Goal: Information Seeking & Learning: Learn about a topic

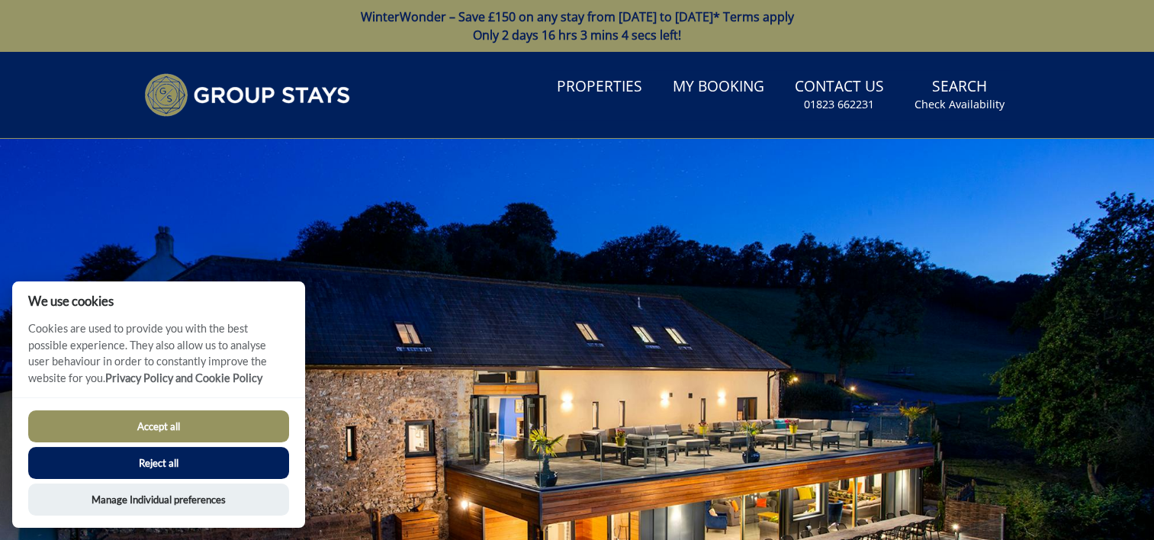
click at [170, 426] on button "Accept all" at bounding box center [158, 426] width 261 height 32
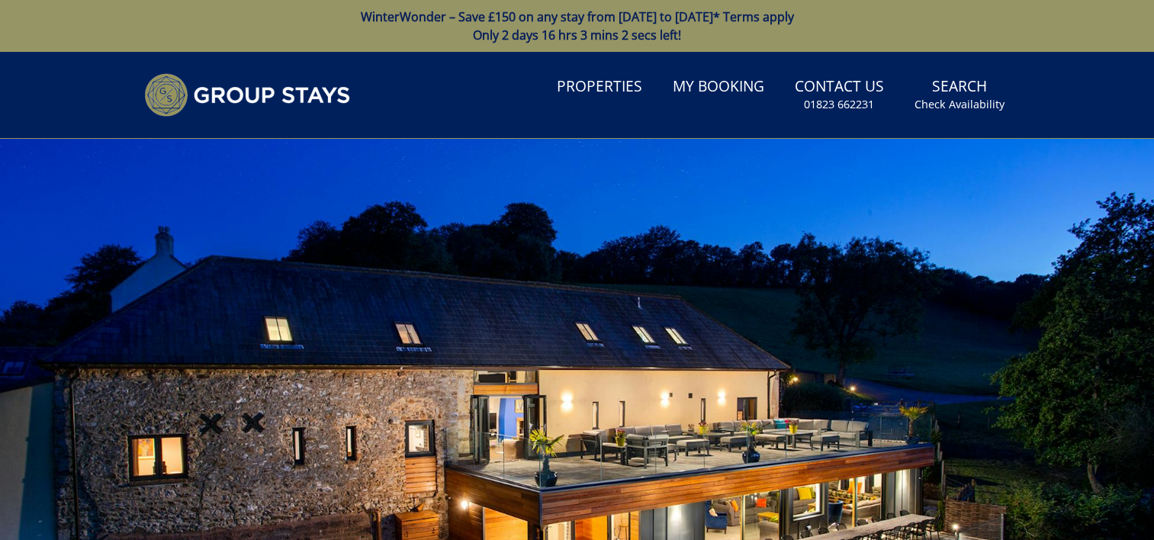
click at [999, 333] on div at bounding box center [577, 406] width 1154 height 534
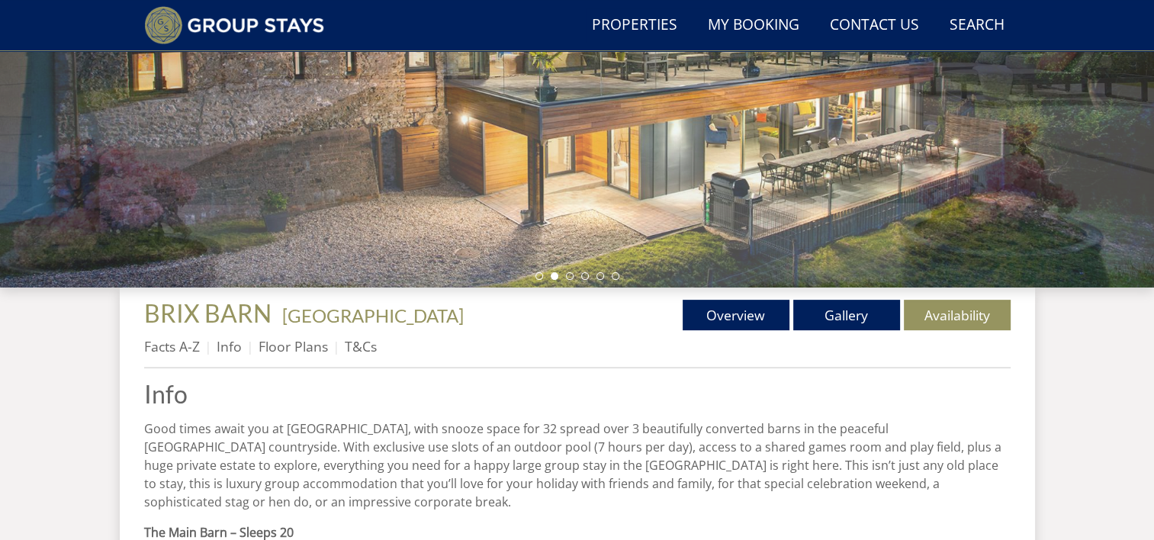
scroll to position [354, 0]
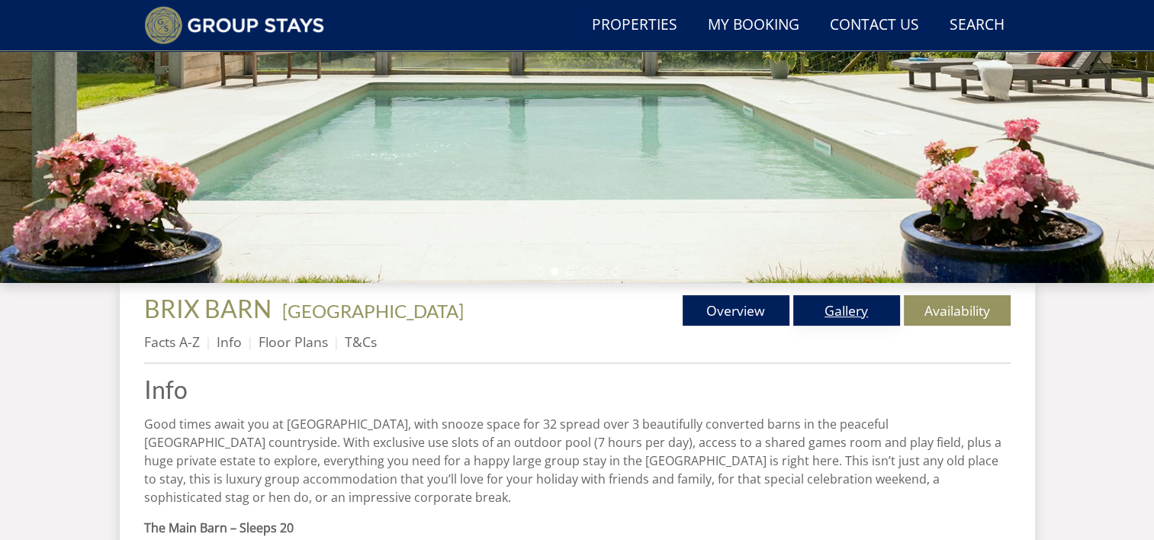
click at [830, 317] on link "Gallery" at bounding box center [846, 310] width 107 height 31
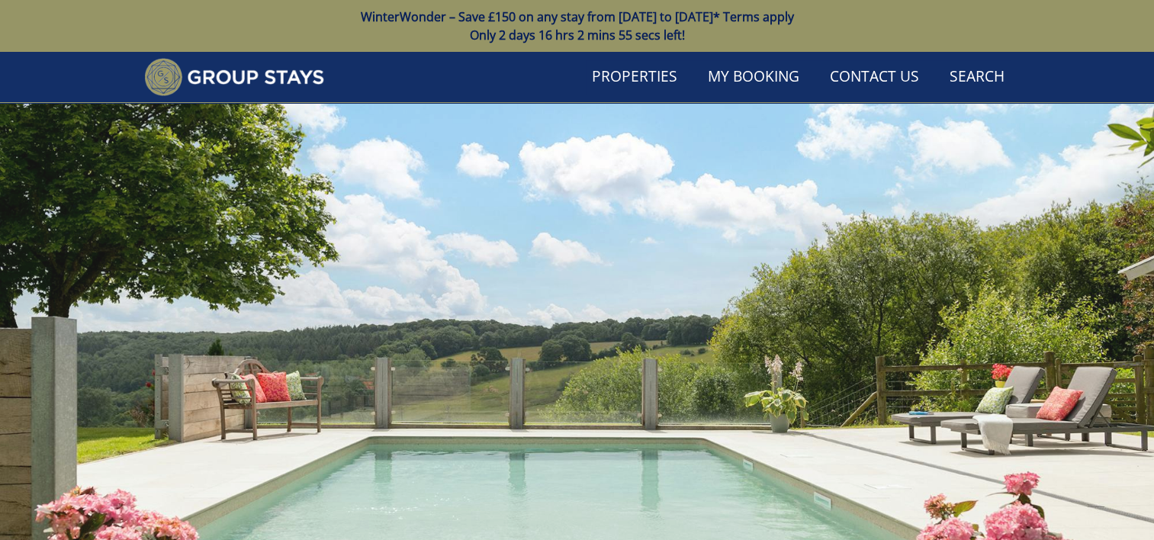
scroll to position [354, 0]
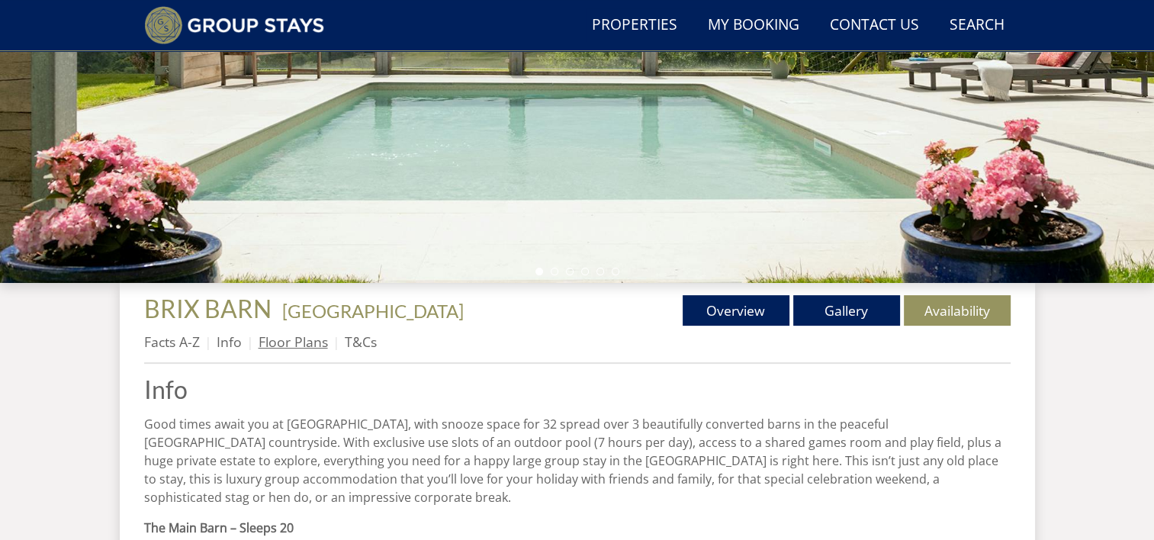
click at [293, 343] on link "Floor Plans" at bounding box center [293, 342] width 69 height 18
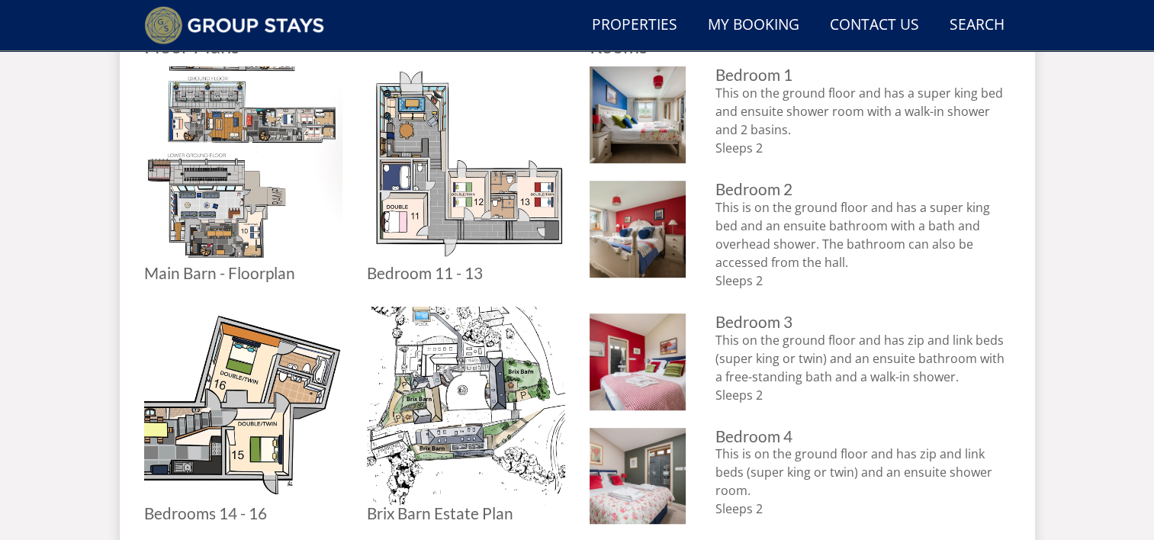
scroll to position [766, 0]
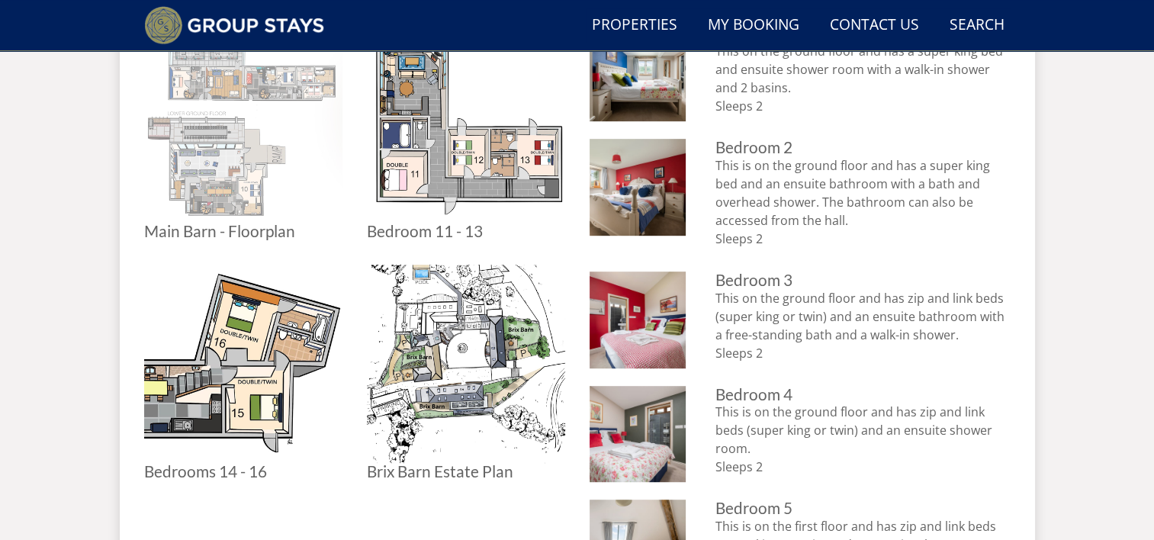
click at [226, 195] on img at bounding box center [243, 123] width 198 height 198
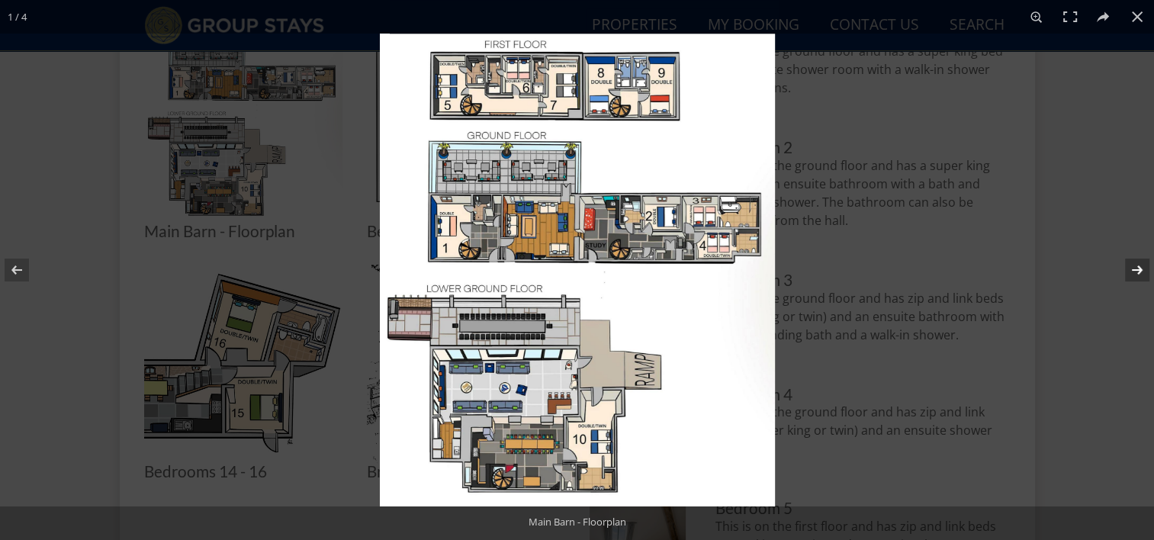
click at [1131, 272] on button at bounding box center [1127, 270] width 53 height 76
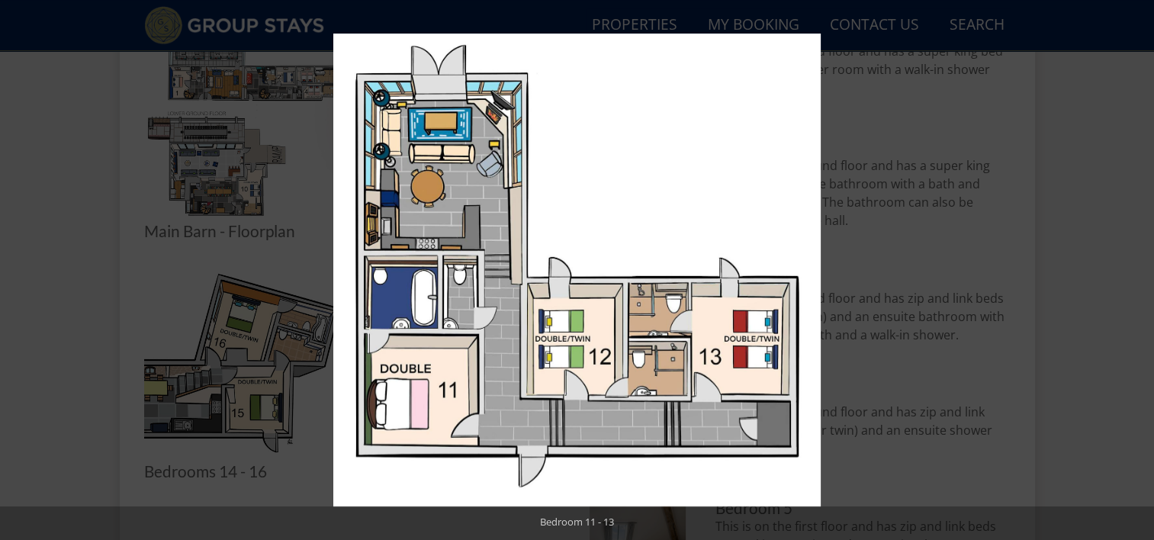
click at [1131, 272] on button at bounding box center [1127, 270] width 53 height 76
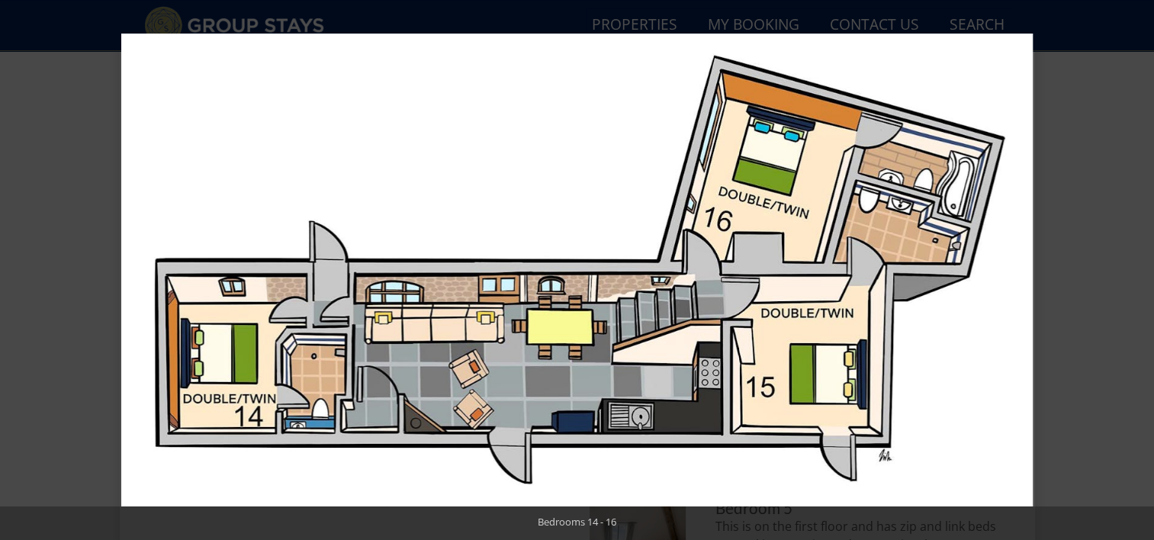
click at [1131, 272] on button at bounding box center [1127, 270] width 53 height 76
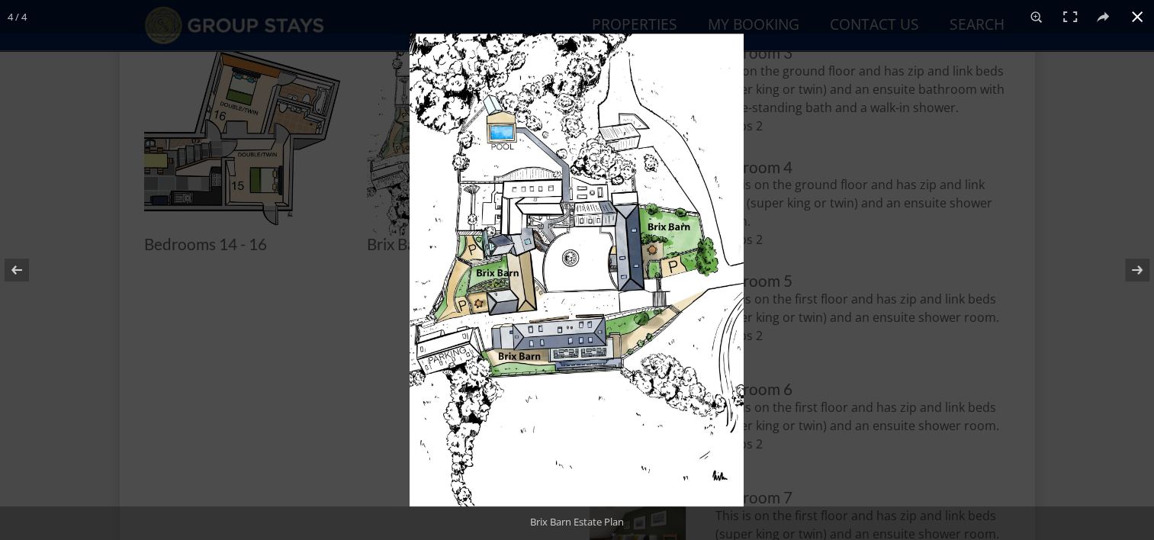
scroll to position [848, 0]
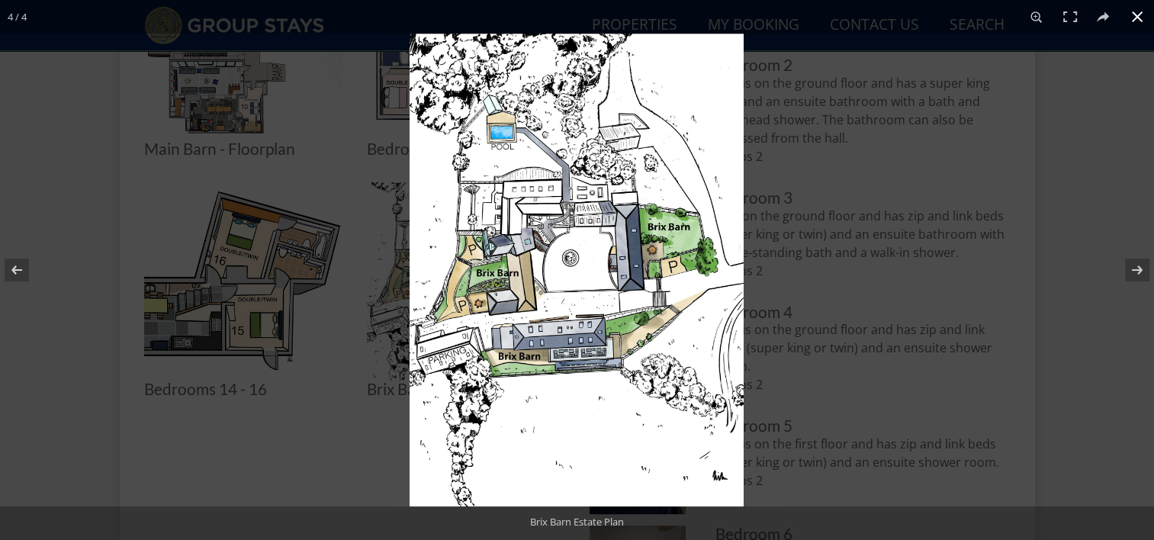
click at [1138, 21] on button at bounding box center [1138, 17] width 34 height 34
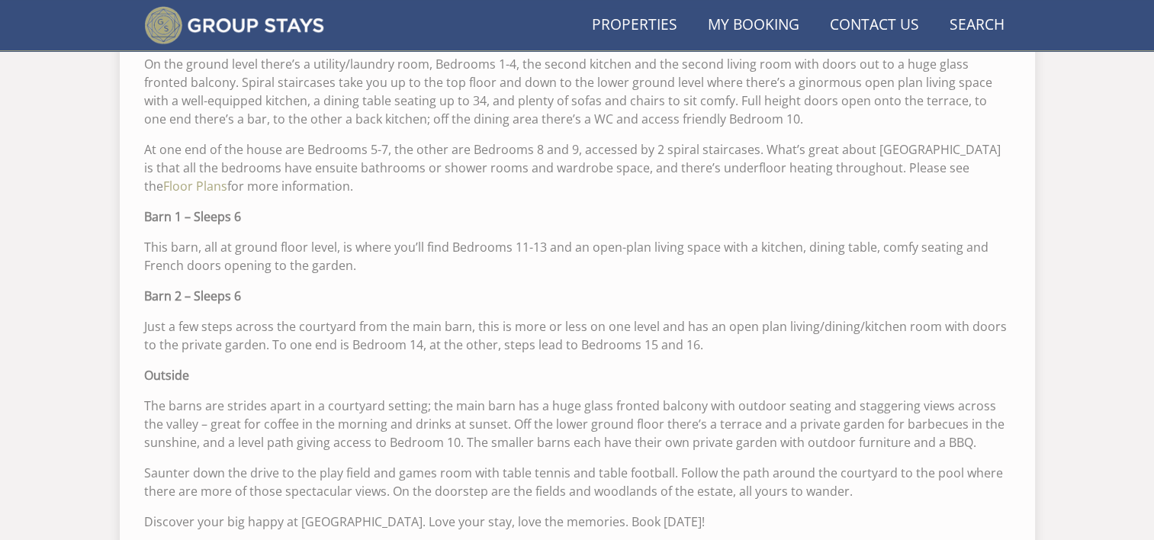
scroll to position [354, 0]
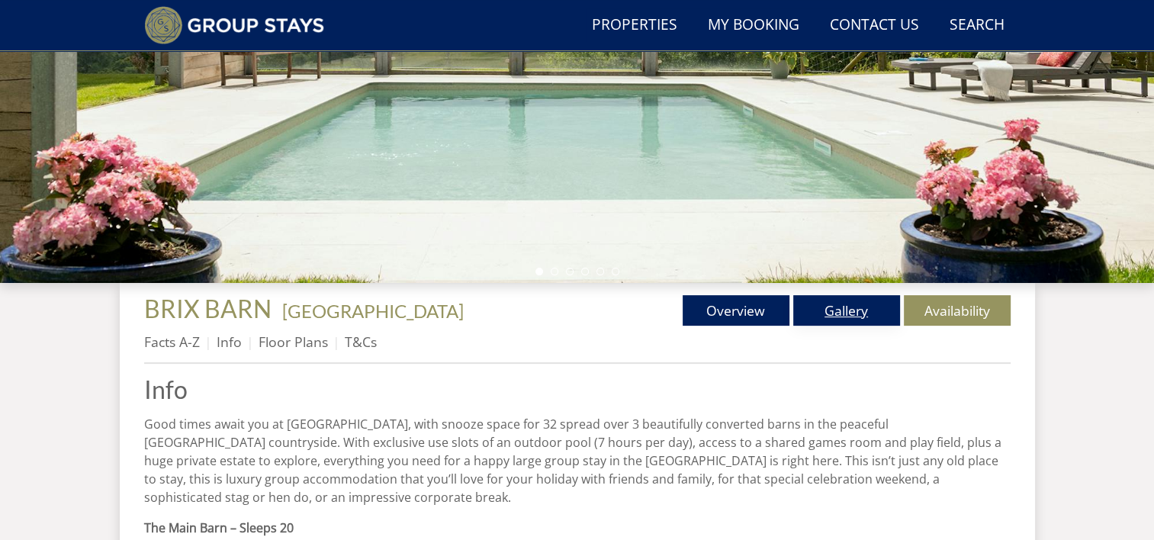
click at [865, 310] on link "Gallery" at bounding box center [846, 310] width 107 height 31
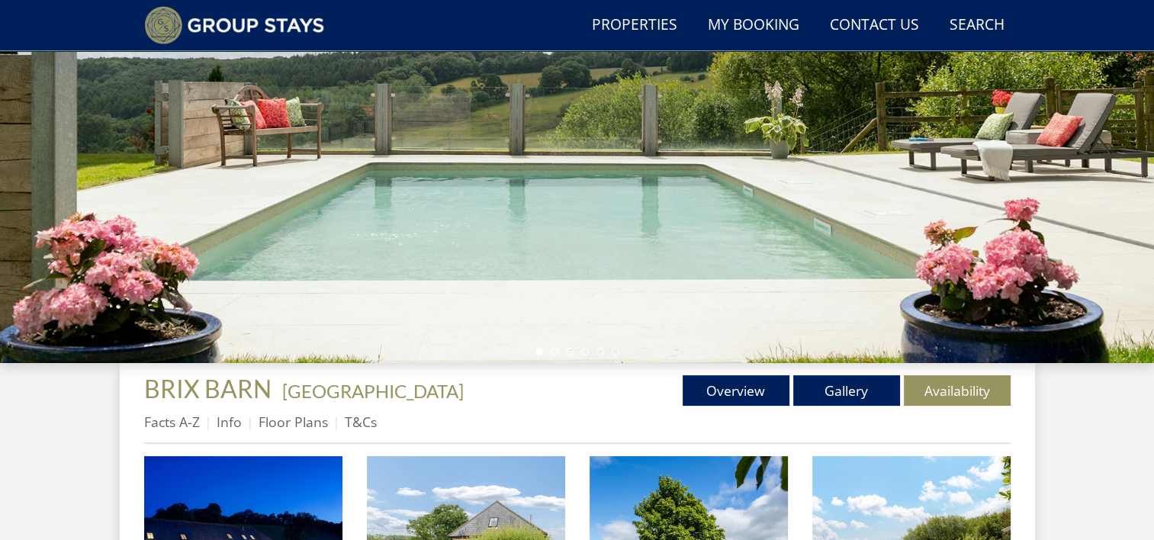
scroll to position [412, 0]
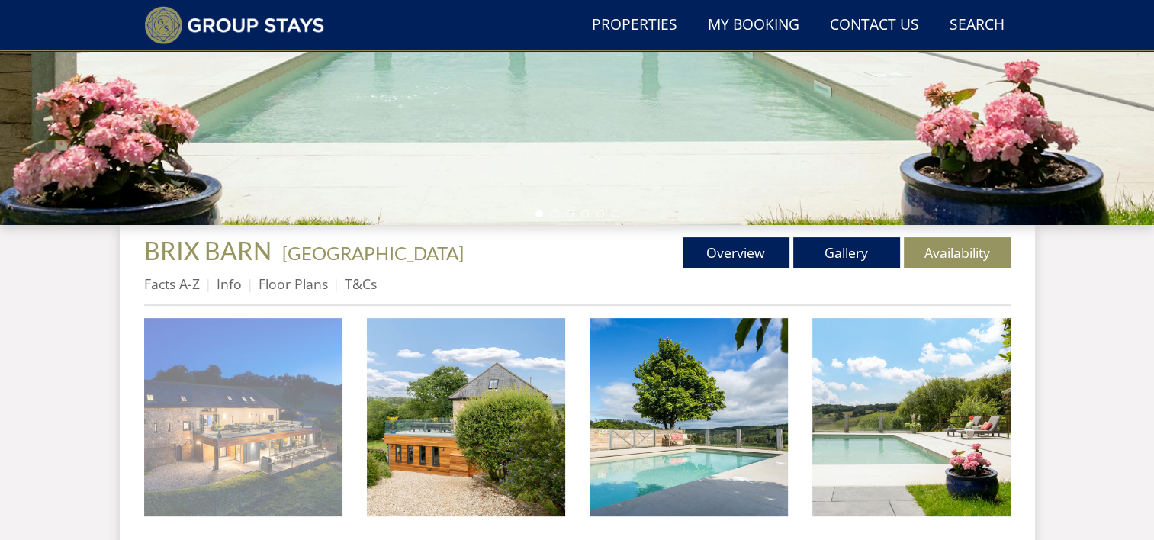
click at [272, 410] on img at bounding box center [243, 417] width 198 height 198
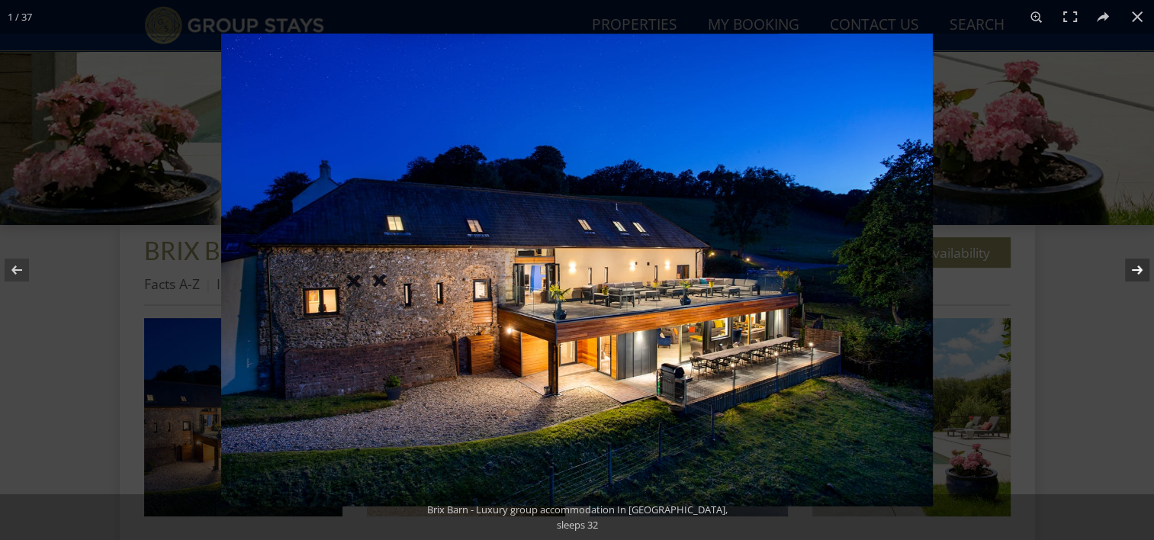
click at [1132, 269] on button at bounding box center [1127, 270] width 53 height 76
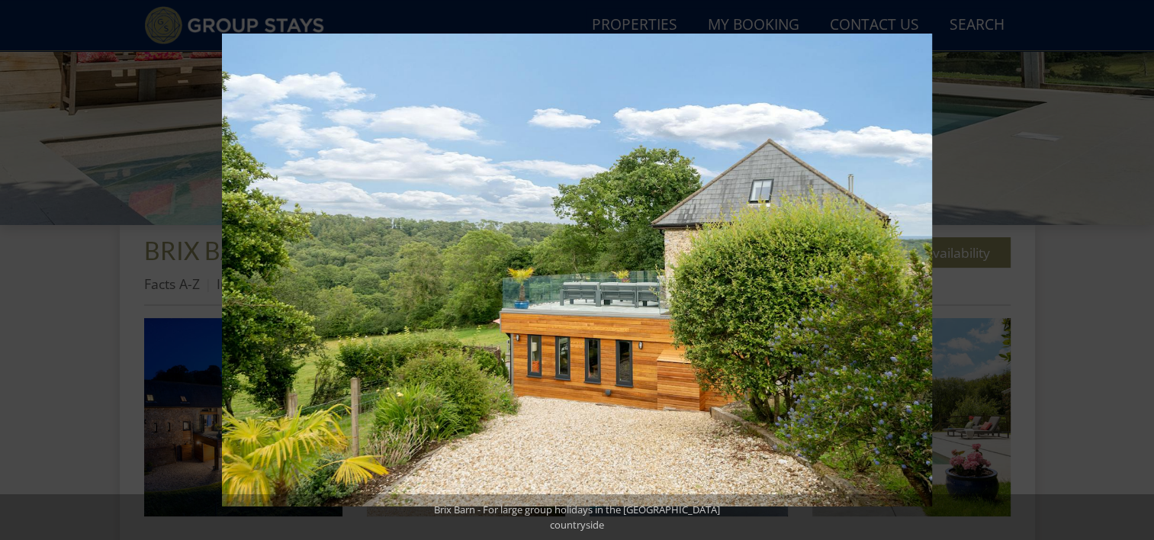
click at [1132, 269] on button at bounding box center [1127, 270] width 53 height 76
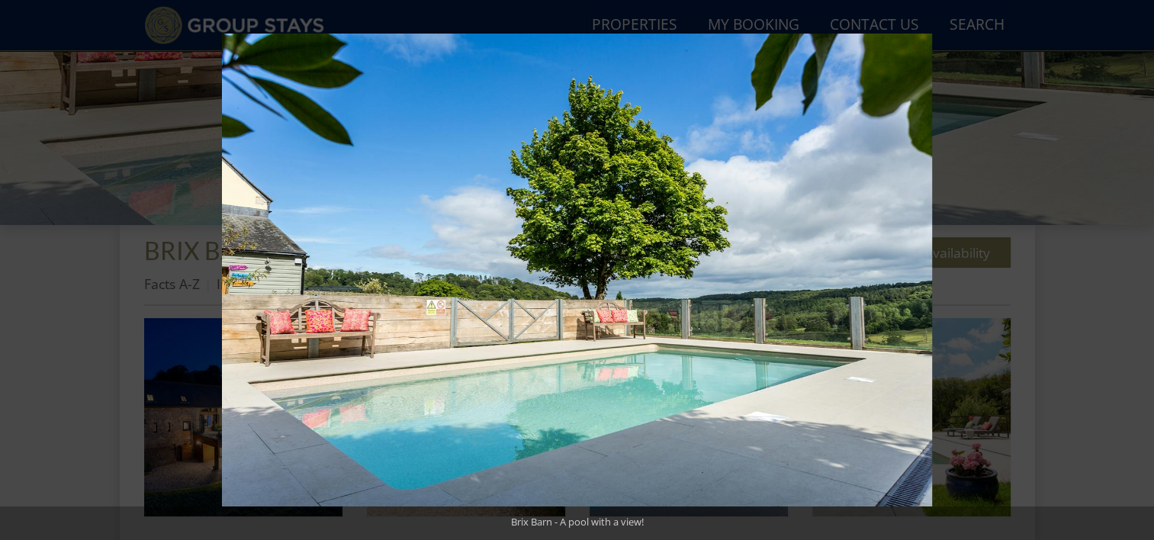
click at [1132, 269] on button at bounding box center [1127, 270] width 53 height 76
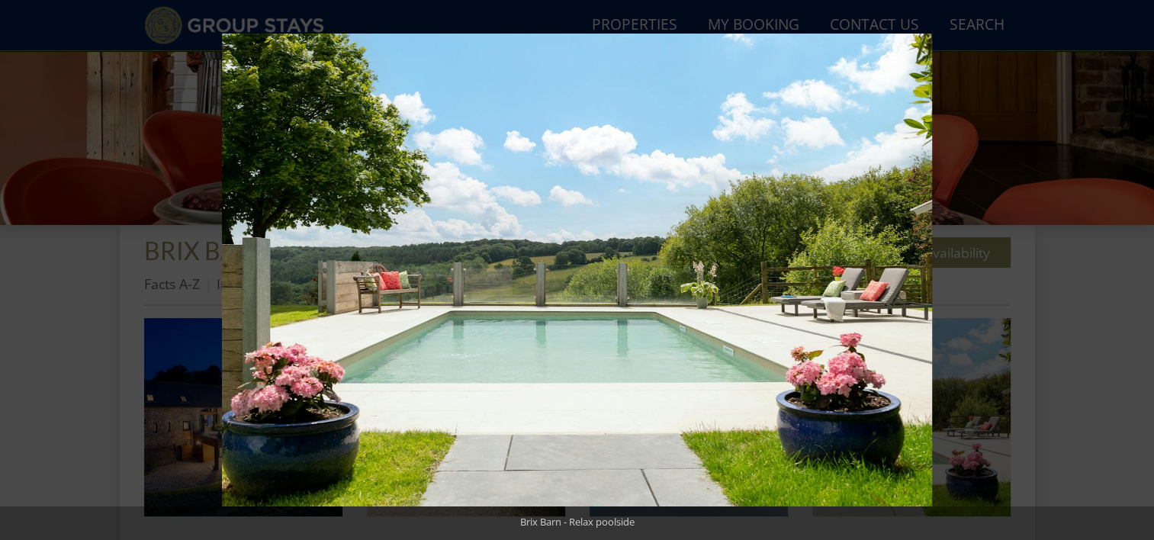
click at [1132, 269] on button at bounding box center [1127, 270] width 53 height 76
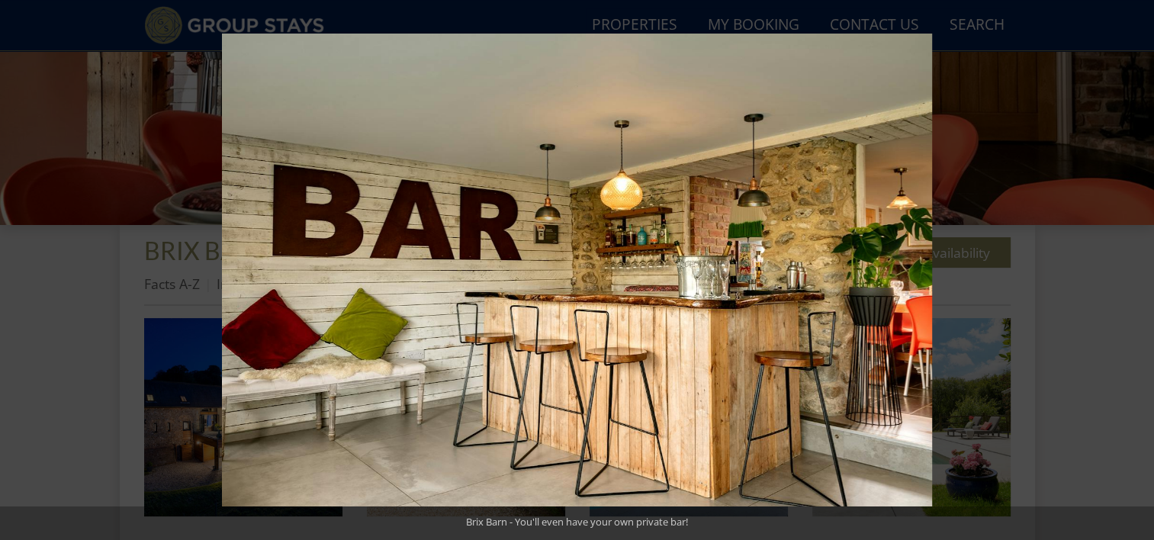
click at [1132, 269] on button at bounding box center [1127, 270] width 53 height 76
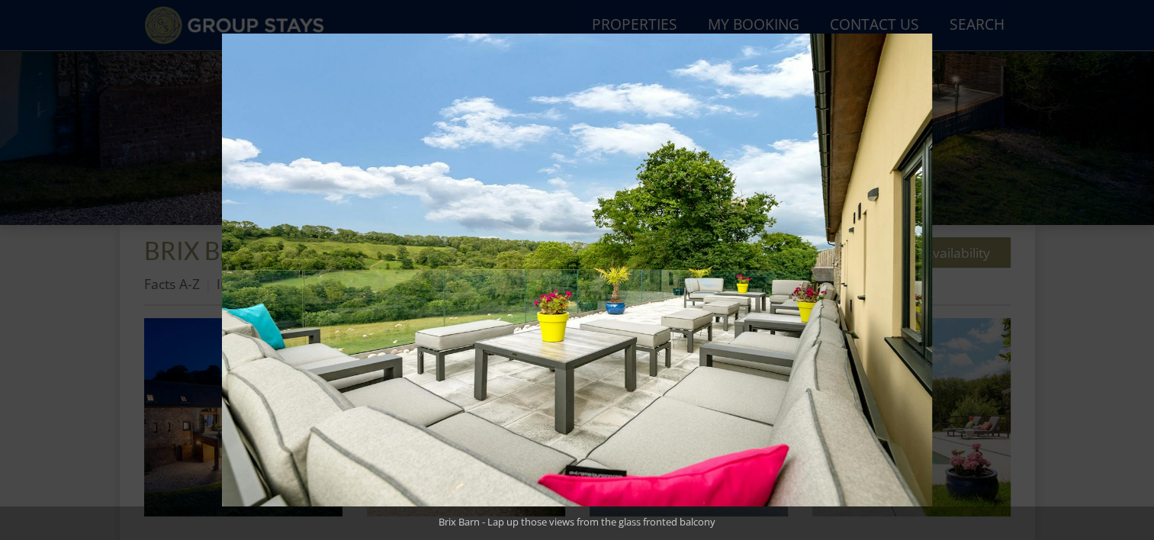
click at [1132, 269] on button at bounding box center [1127, 270] width 53 height 76
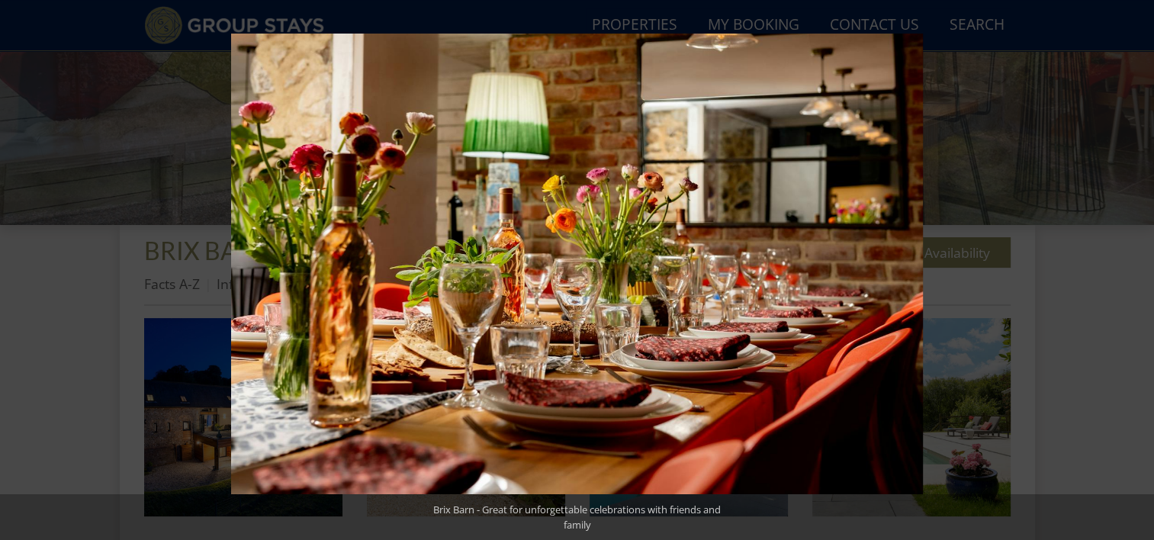
click at [1132, 269] on button at bounding box center [1127, 270] width 53 height 76
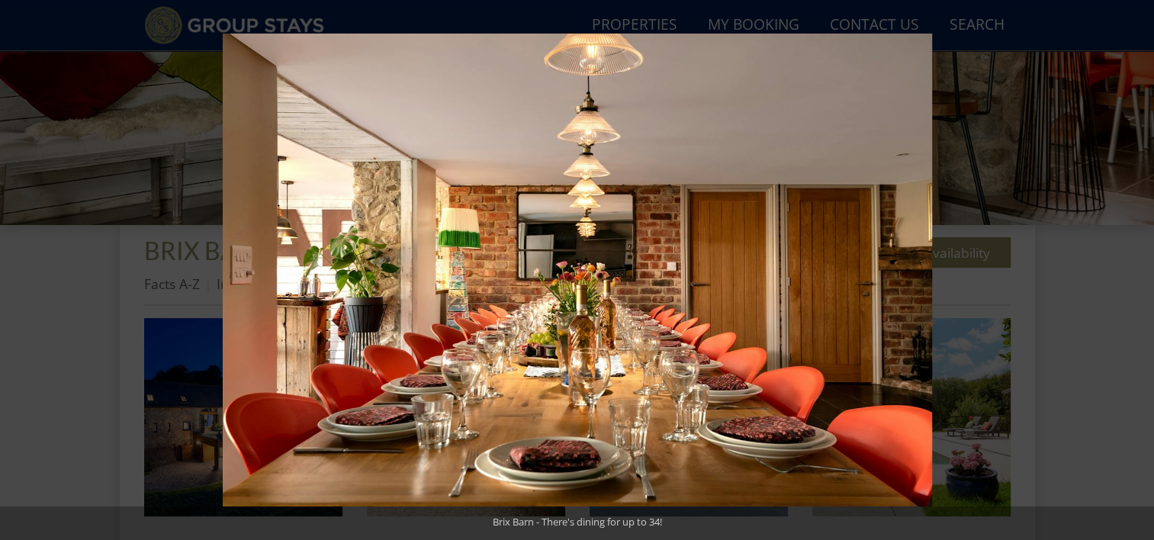
click at [1132, 269] on button at bounding box center [1127, 270] width 53 height 76
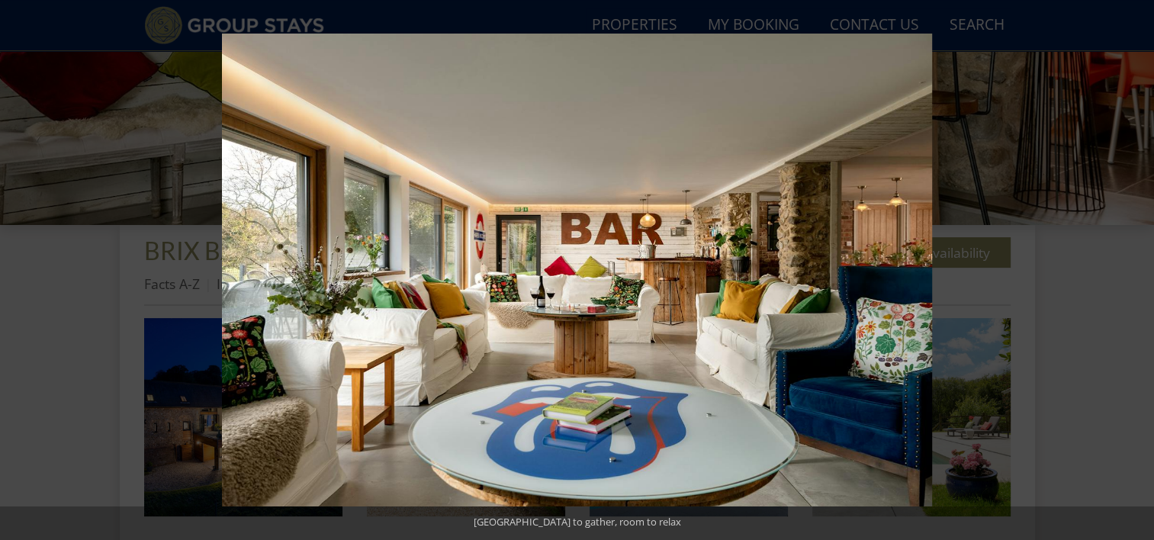
click at [1132, 269] on button at bounding box center [1127, 270] width 53 height 76
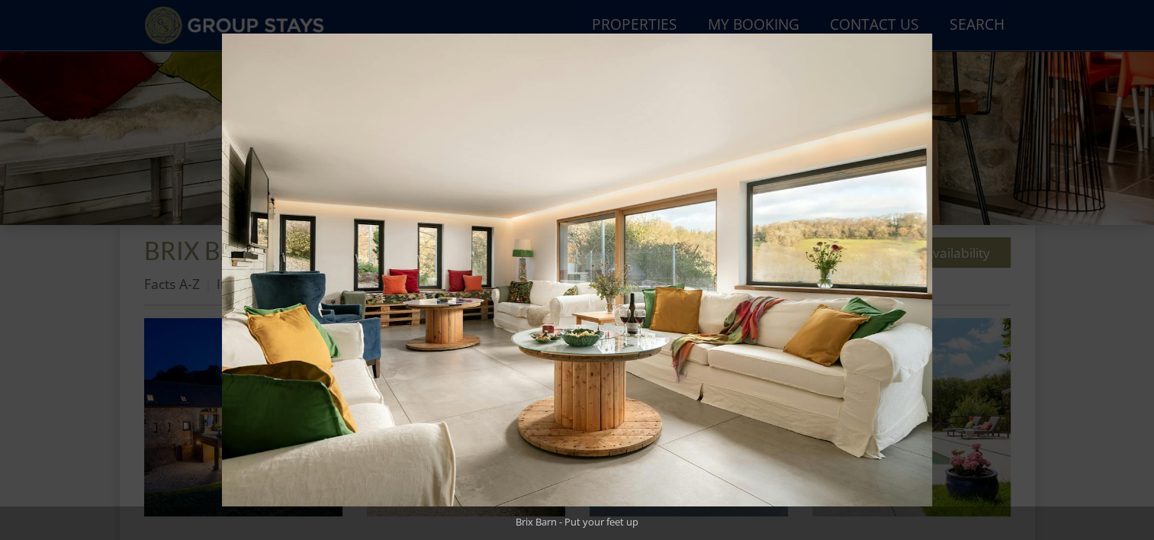
click at [1132, 269] on button at bounding box center [1127, 270] width 53 height 76
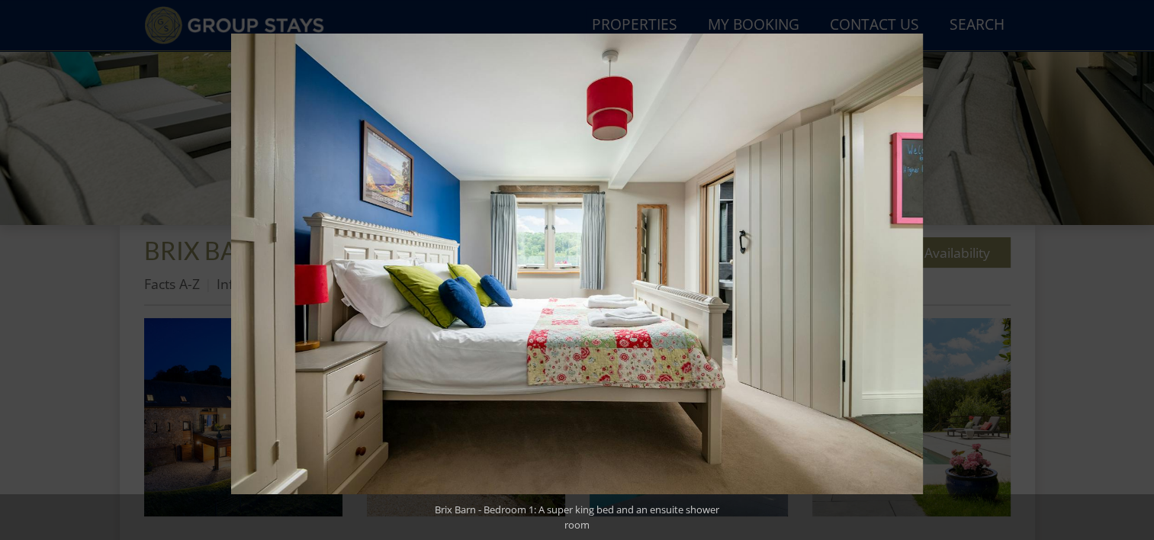
click at [1132, 269] on button at bounding box center [1127, 270] width 53 height 76
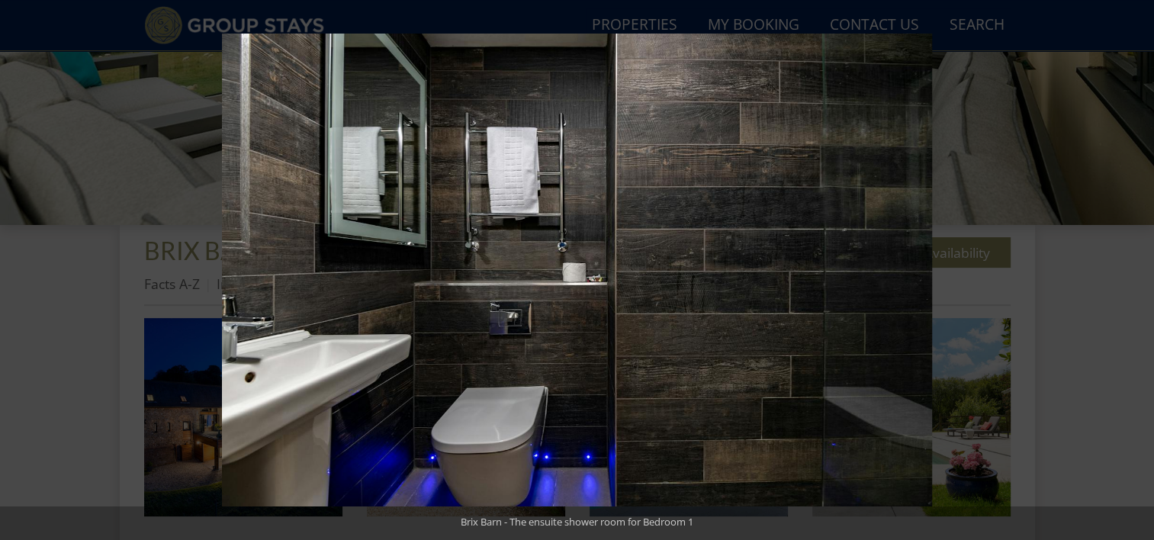
click at [1132, 269] on button at bounding box center [1127, 270] width 53 height 76
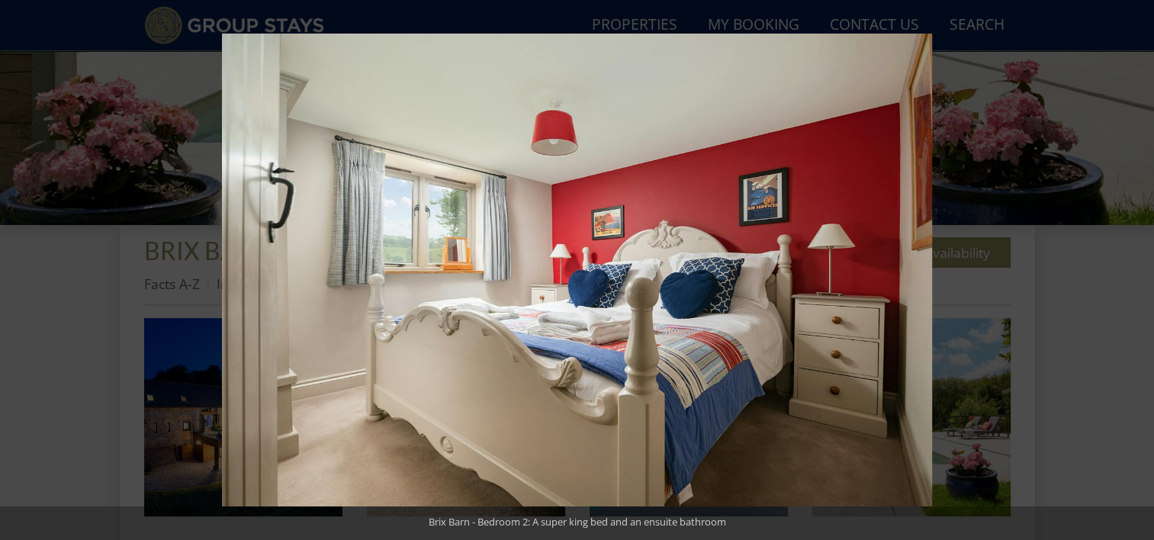
click at [1132, 269] on button at bounding box center [1127, 270] width 53 height 76
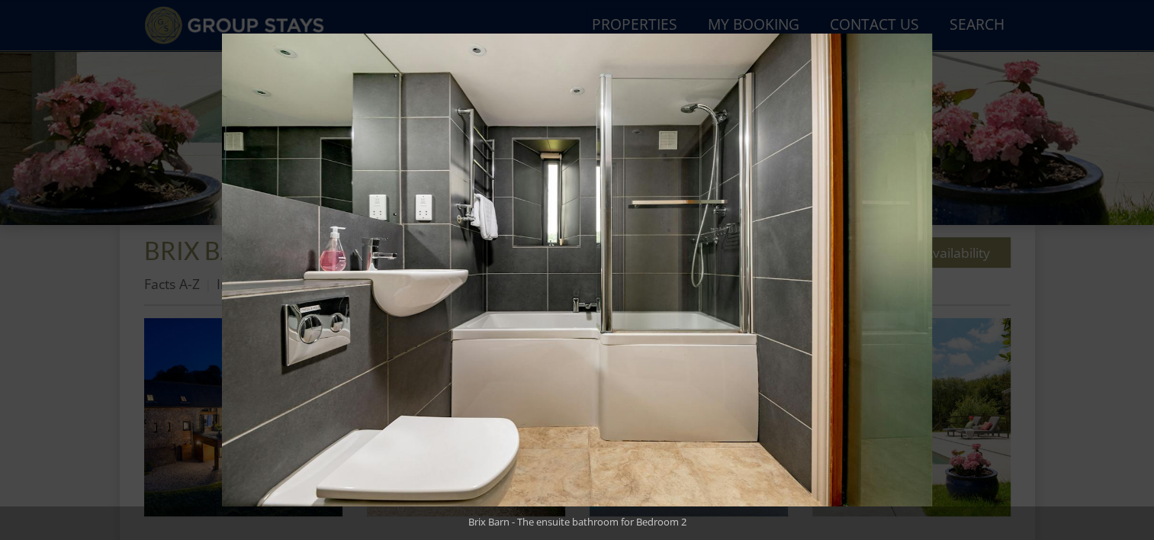
click at [1132, 269] on button at bounding box center [1127, 270] width 53 height 76
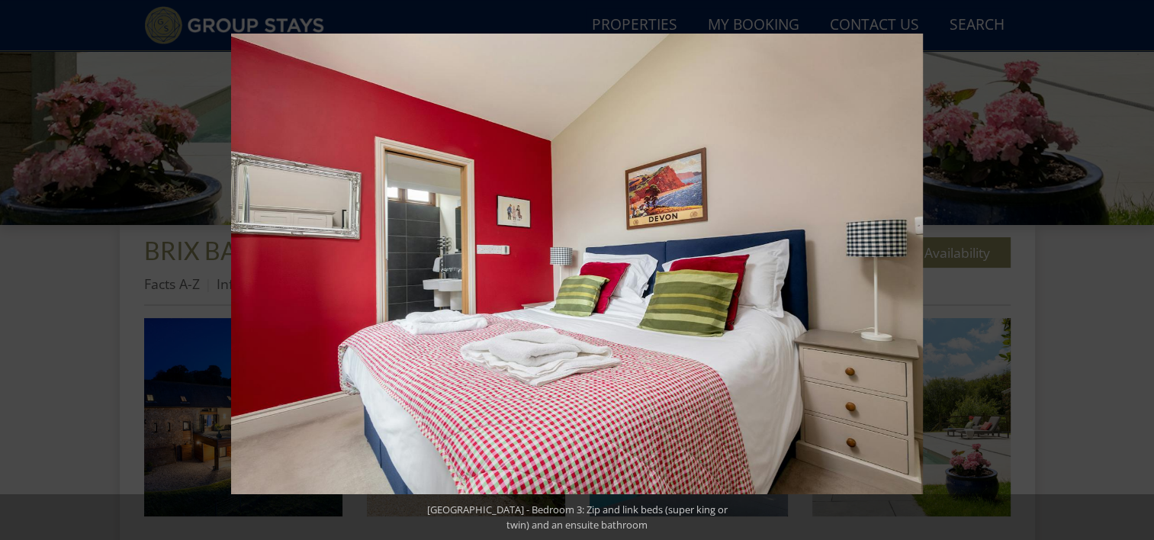
click at [1132, 269] on button at bounding box center [1127, 270] width 53 height 76
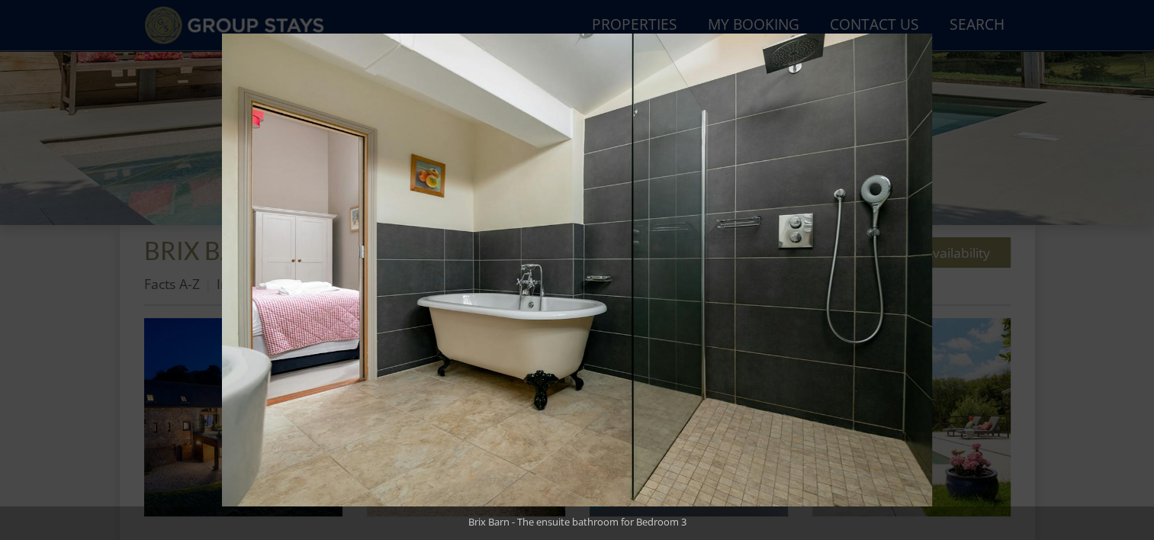
click at [1132, 269] on button at bounding box center [1127, 270] width 53 height 76
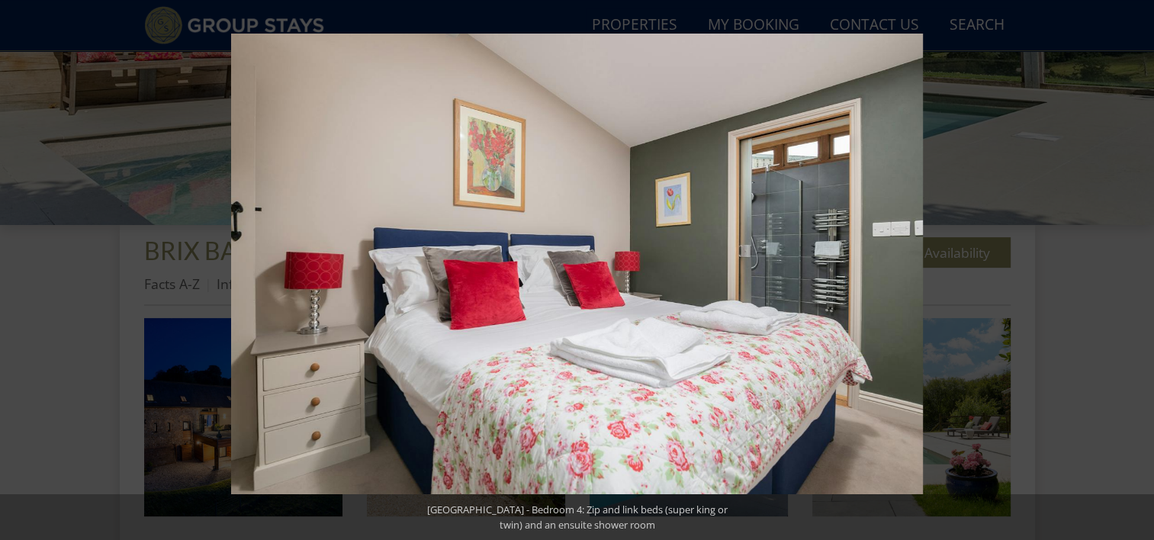
click at [1132, 269] on button at bounding box center [1127, 270] width 53 height 76
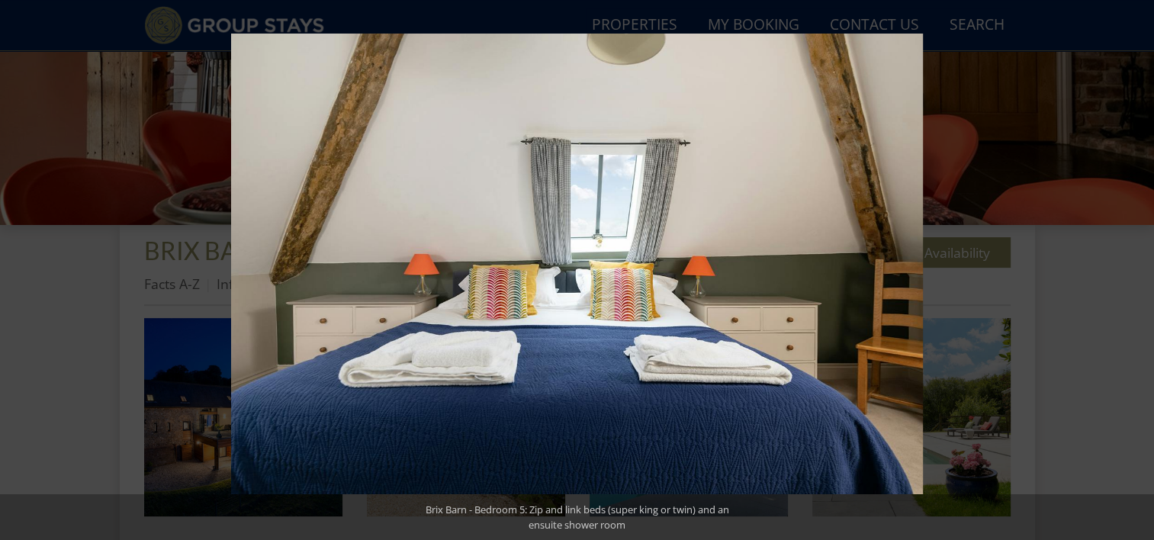
click at [1132, 269] on button at bounding box center [1127, 270] width 53 height 76
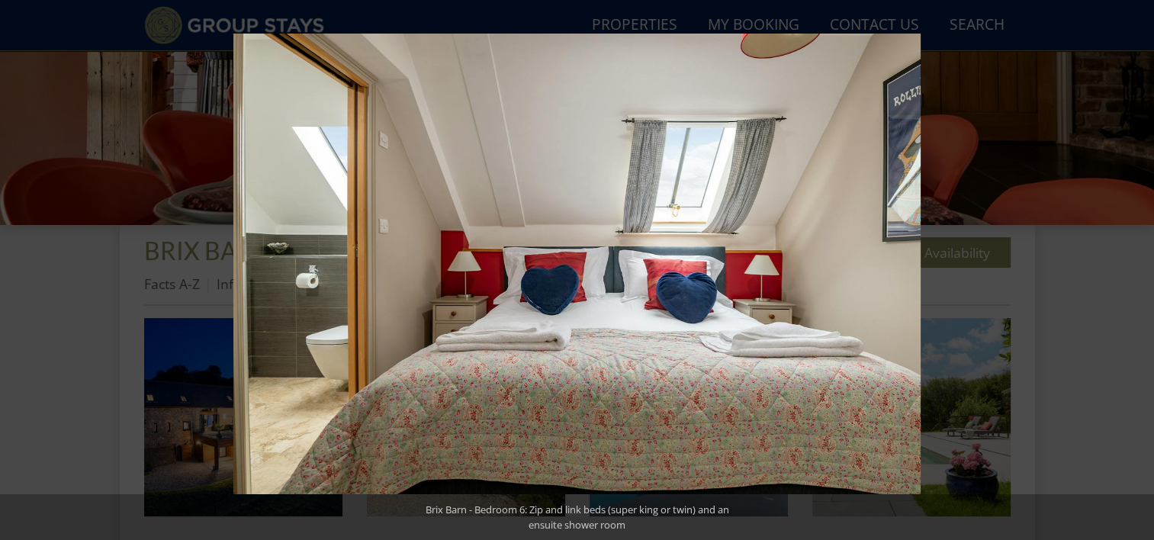
click at [1132, 269] on button at bounding box center [1127, 270] width 53 height 76
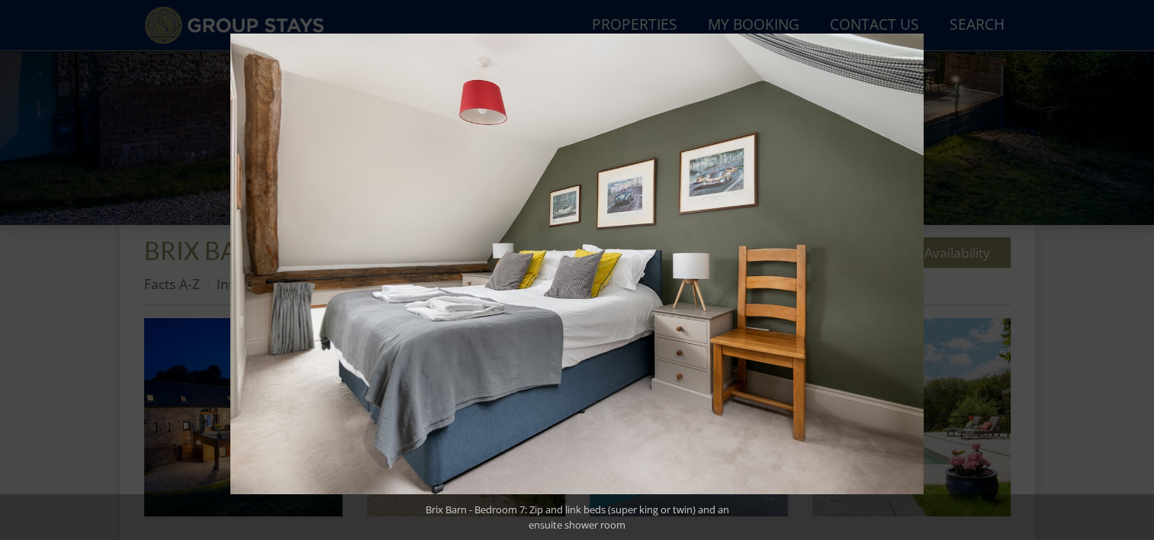
click at [1132, 269] on button at bounding box center [1127, 270] width 53 height 76
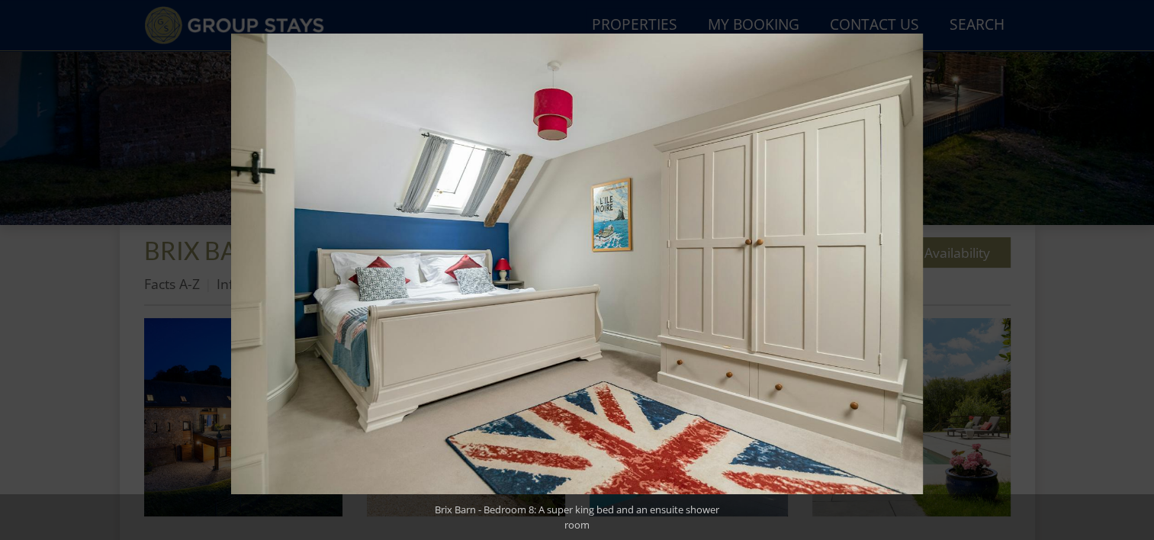
click at [1132, 269] on button at bounding box center [1127, 270] width 53 height 76
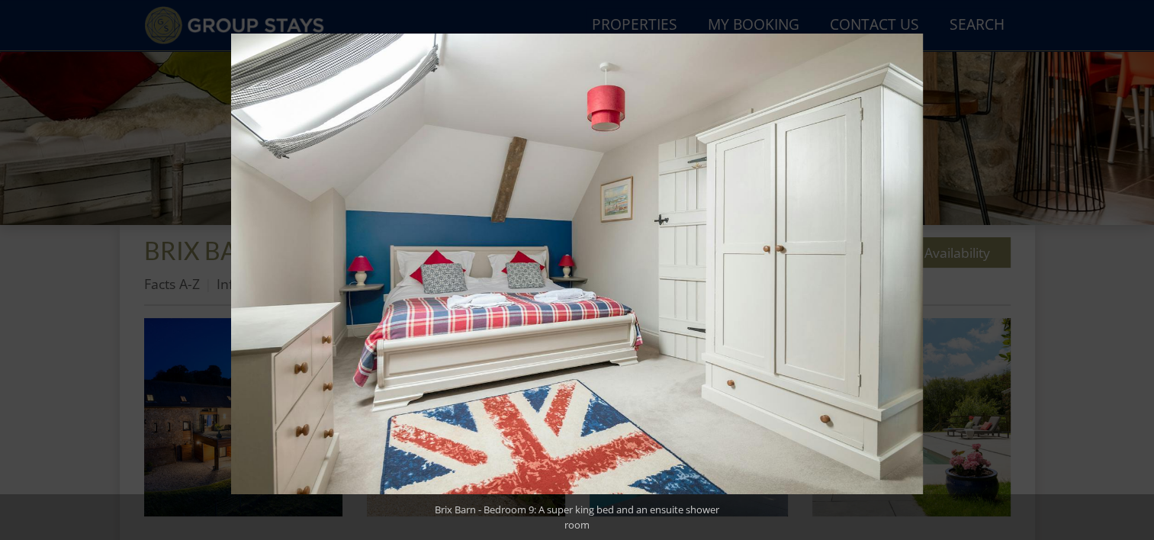
click at [1132, 269] on button at bounding box center [1127, 270] width 53 height 76
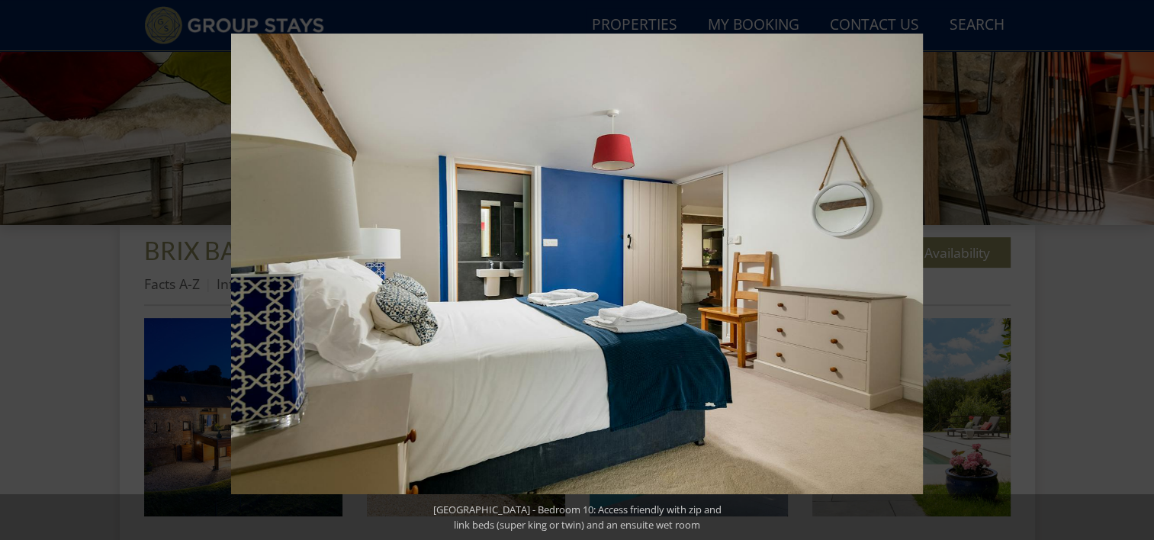
click at [1132, 269] on button at bounding box center [1127, 270] width 53 height 76
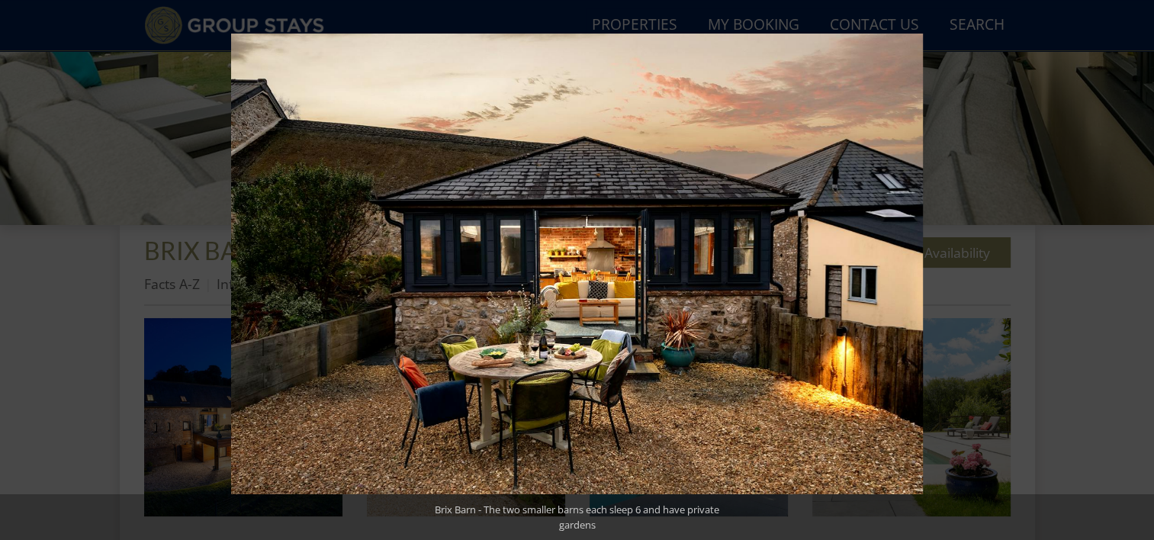
click at [1132, 269] on button at bounding box center [1127, 270] width 53 height 76
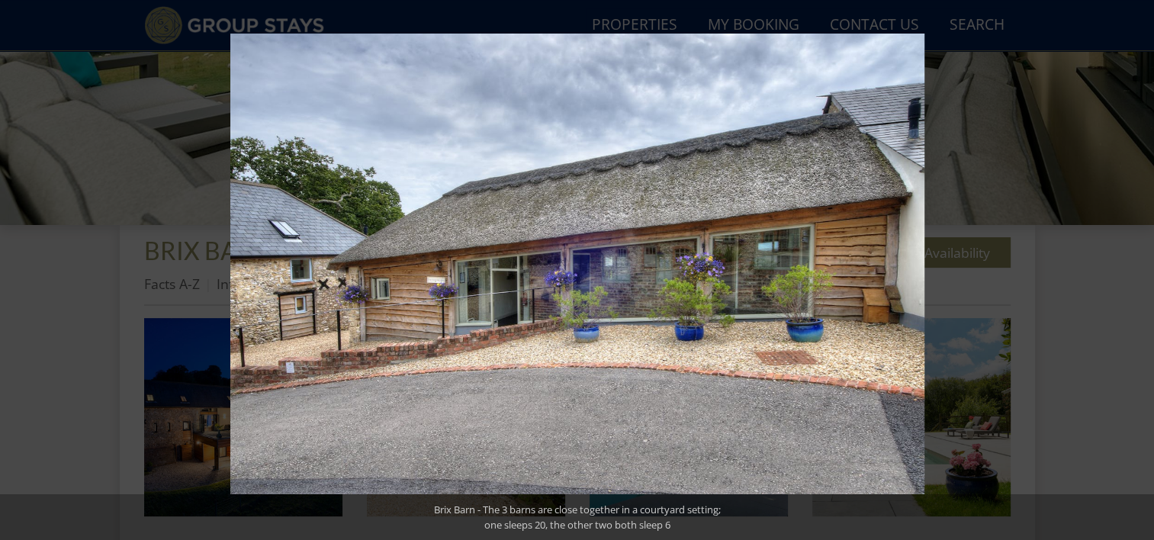
click at [1132, 269] on button at bounding box center [1127, 270] width 53 height 76
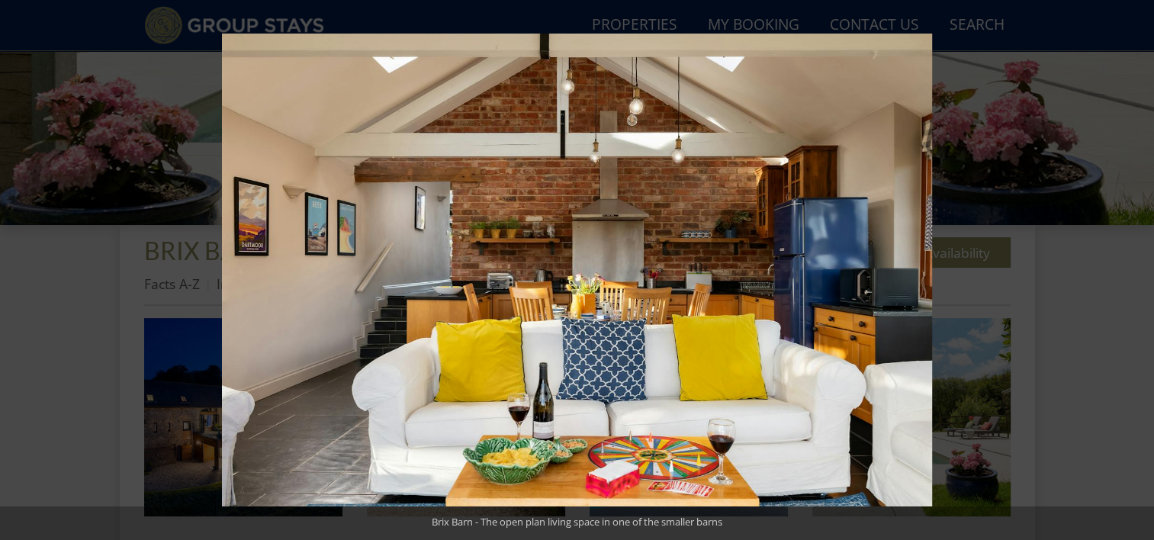
click at [1132, 269] on button at bounding box center [1127, 270] width 53 height 76
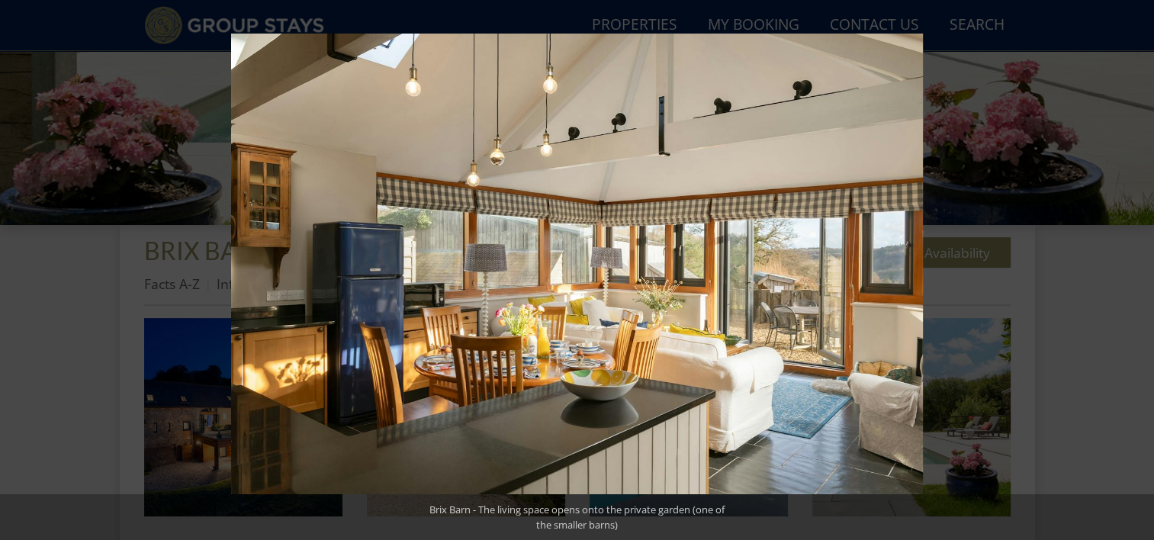
click at [1132, 269] on button at bounding box center [1127, 270] width 53 height 76
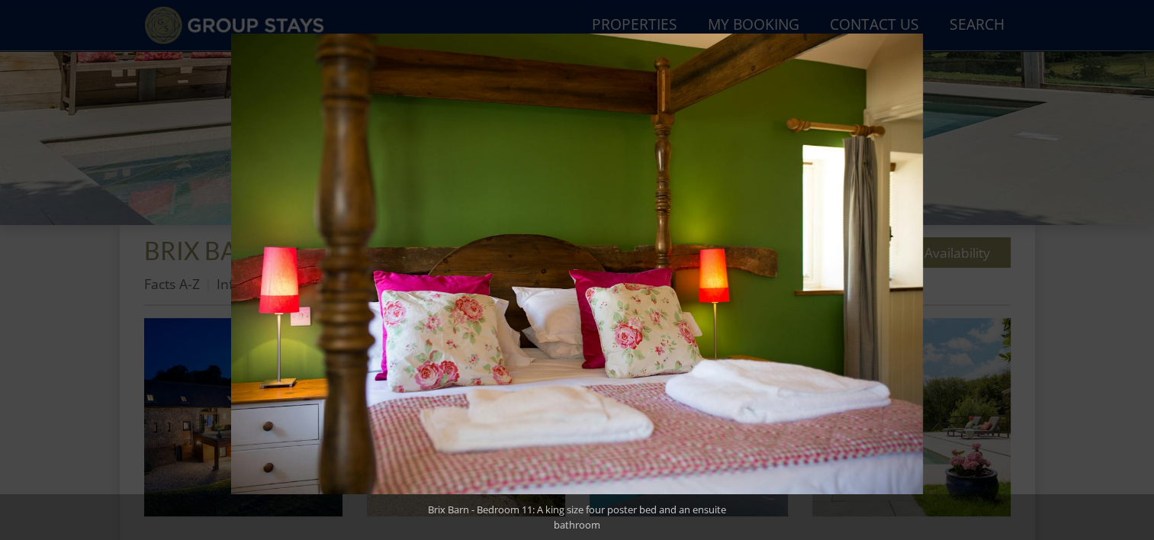
click at [1132, 269] on button at bounding box center [1127, 270] width 53 height 76
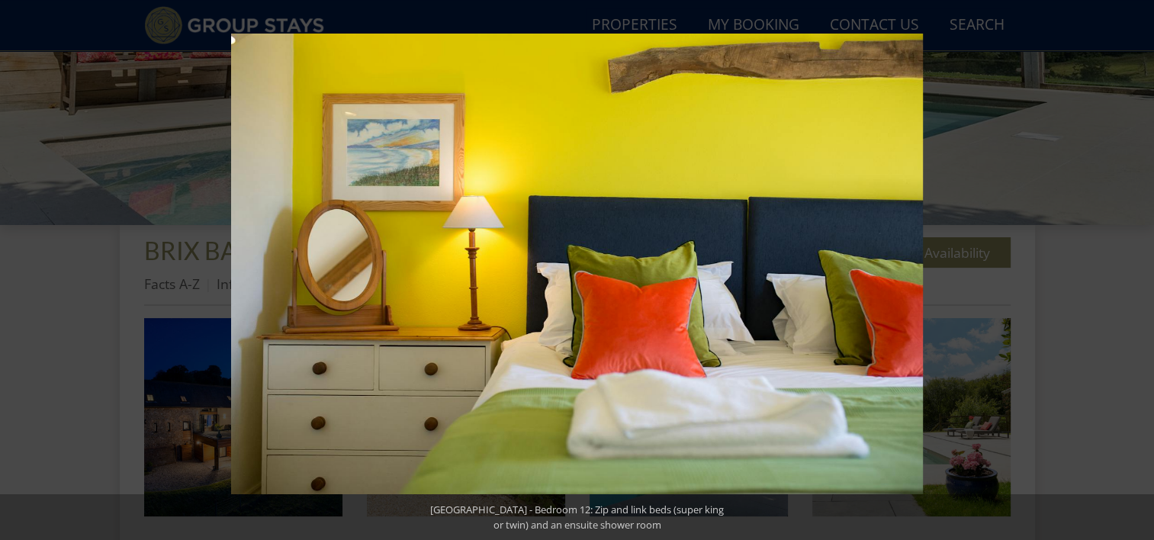
click at [1132, 269] on button at bounding box center [1127, 270] width 53 height 76
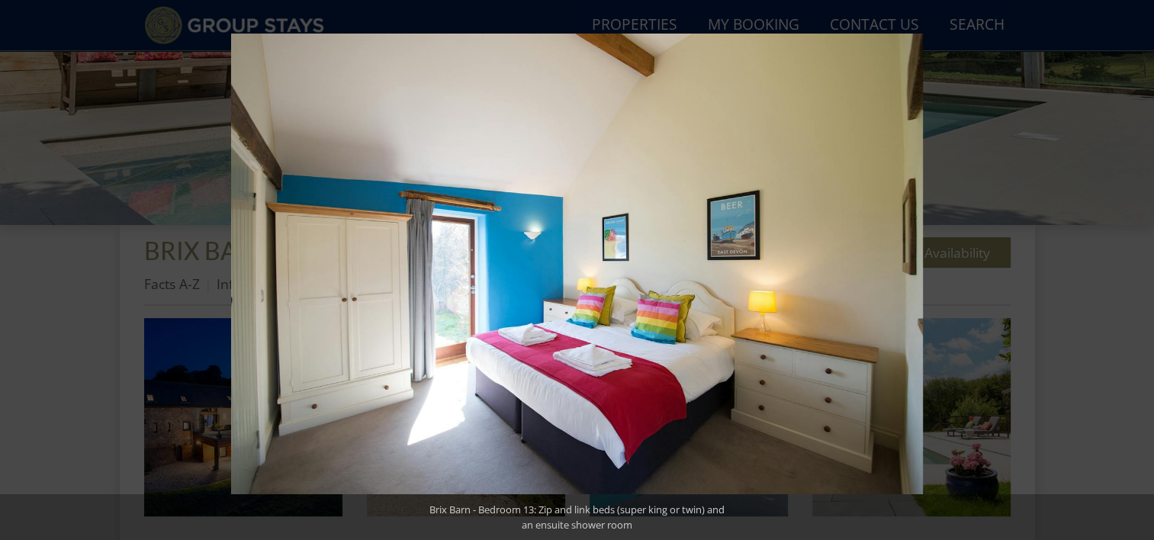
click at [1132, 269] on button at bounding box center [1127, 270] width 53 height 76
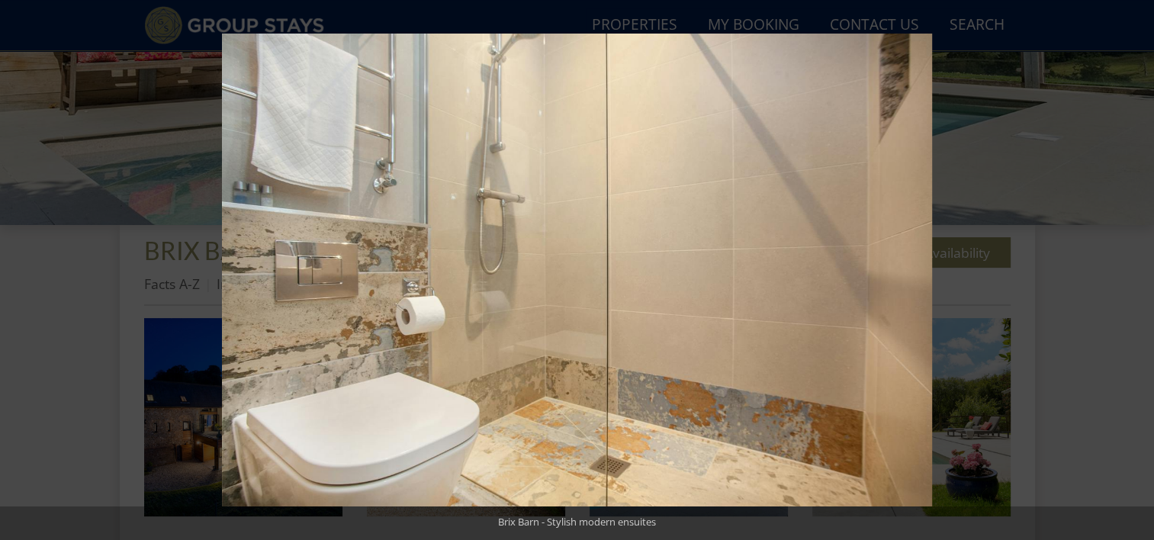
click at [1132, 269] on button at bounding box center [1127, 270] width 53 height 76
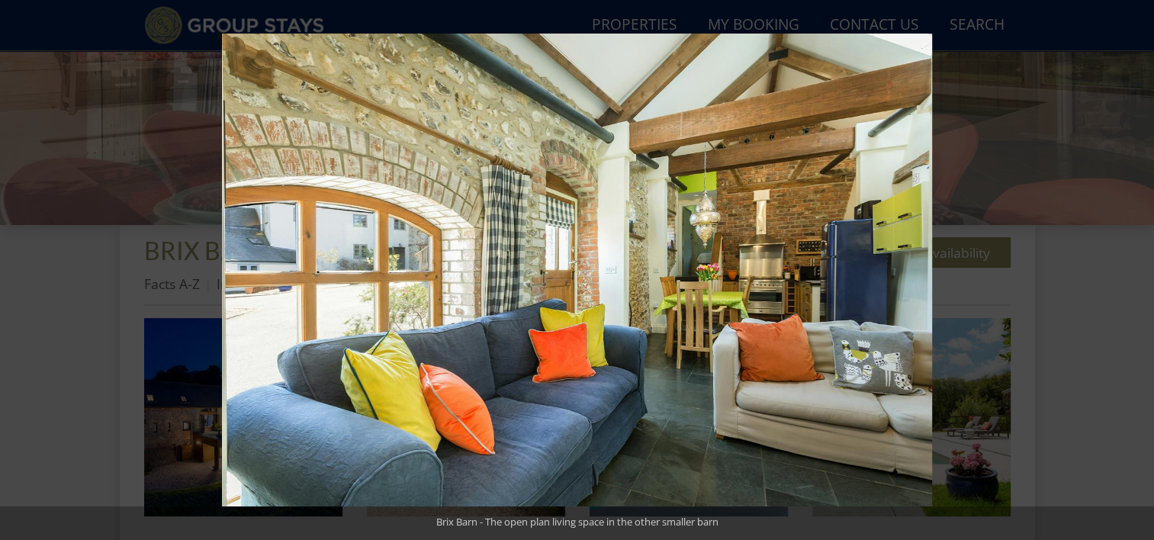
click at [1132, 269] on button at bounding box center [1127, 270] width 53 height 76
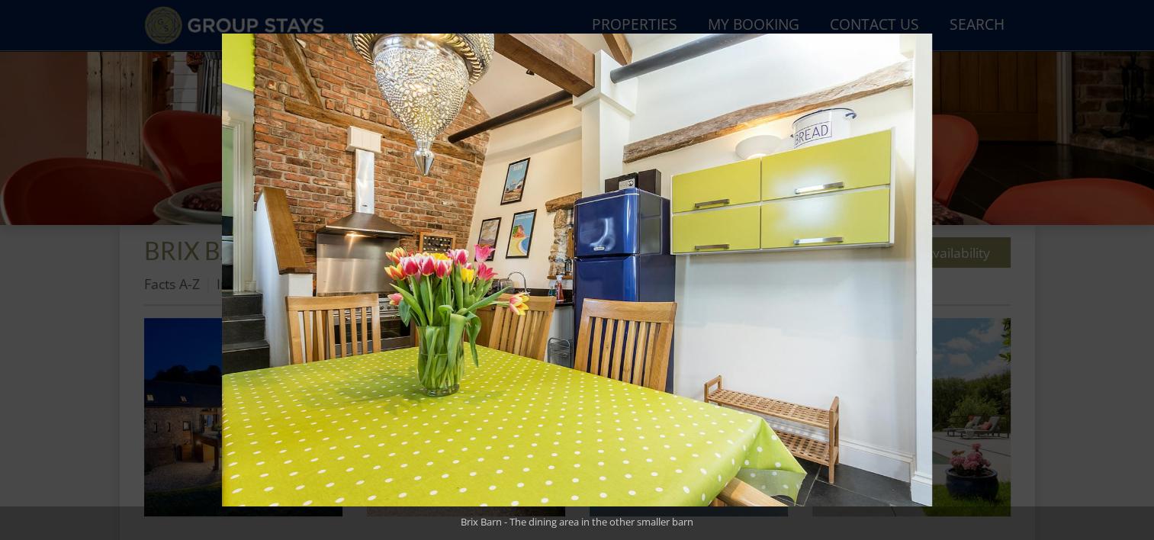
click at [1132, 269] on button at bounding box center [1127, 270] width 53 height 76
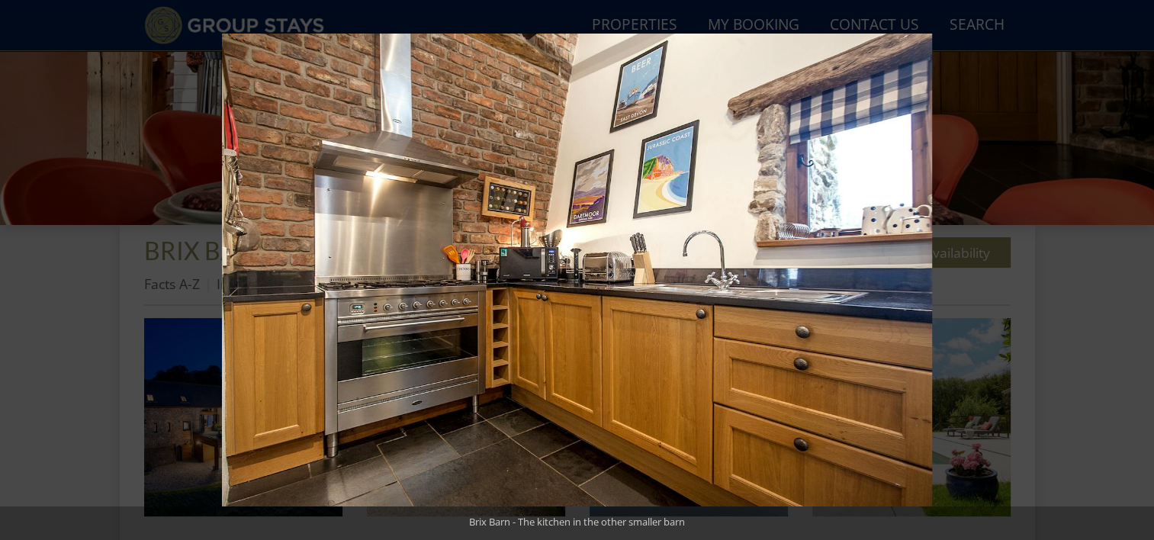
click at [1132, 269] on button at bounding box center [1127, 270] width 53 height 76
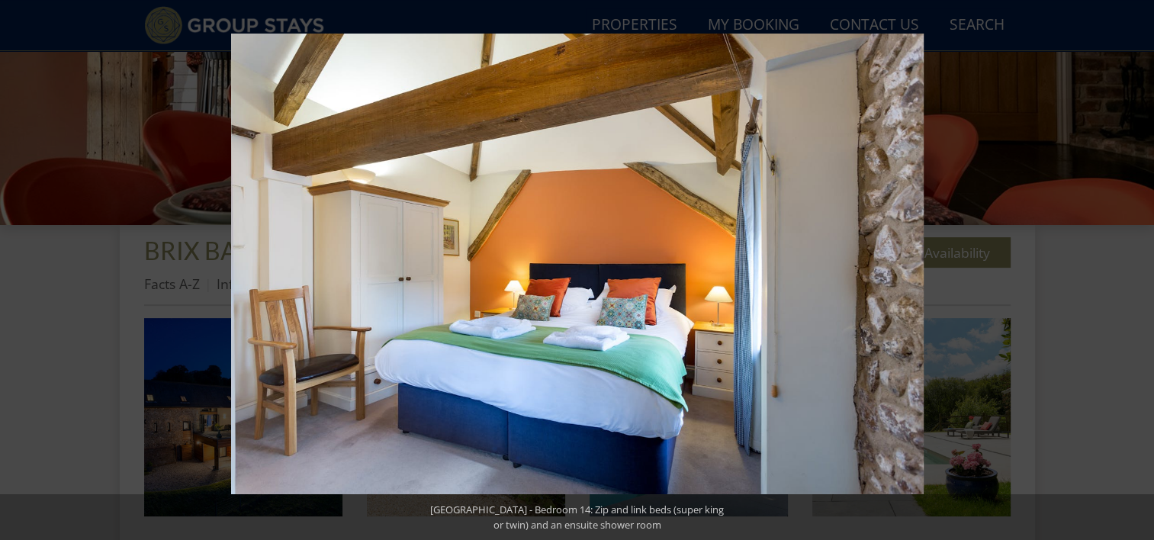
click at [1132, 269] on button at bounding box center [1127, 270] width 53 height 76
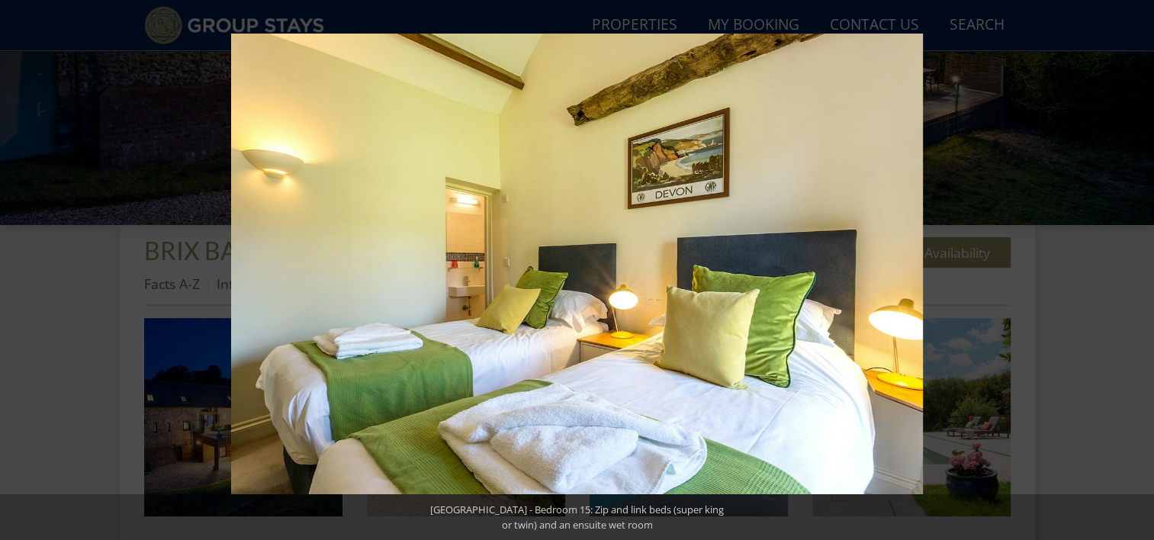
click at [1132, 269] on button at bounding box center [1127, 270] width 53 height 76
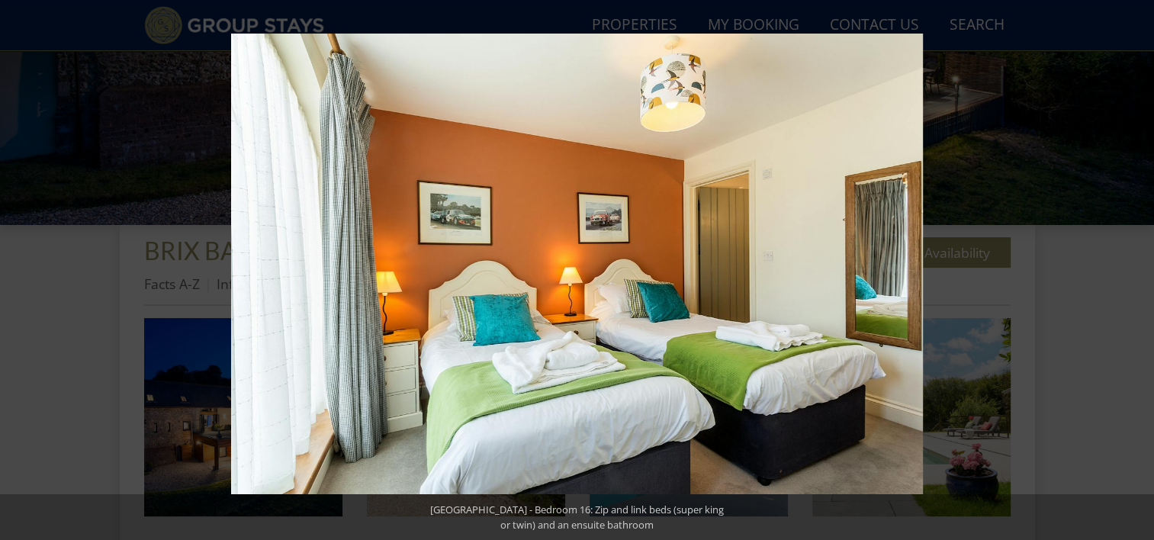
click at [1132, 269] on button at bounding box center [1127, 270] width 53 height 76
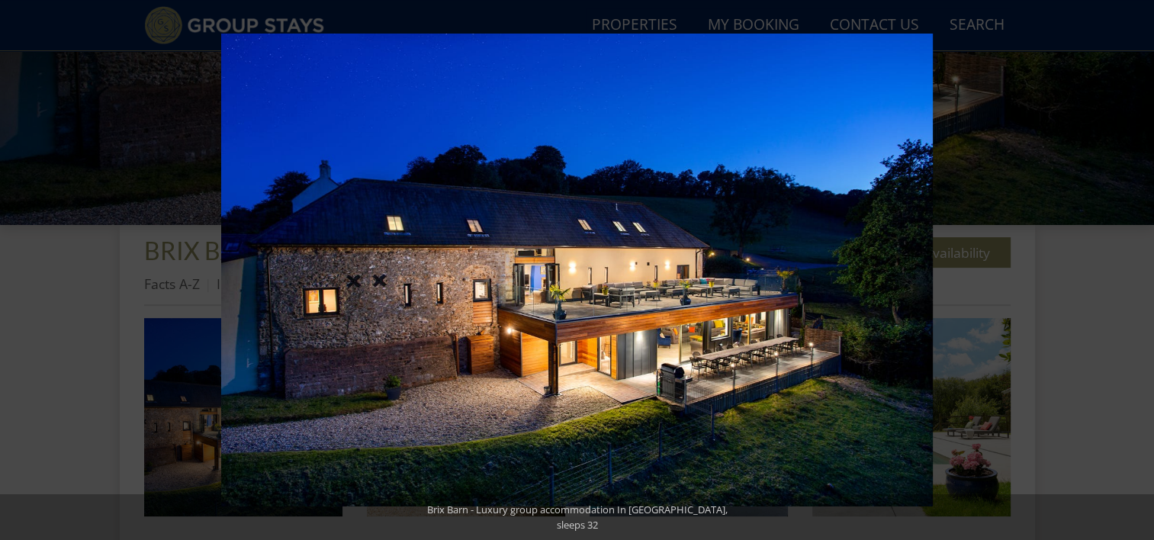
click at [1132, 269] on button at bounding box center [1127, 270] width 53 height 76
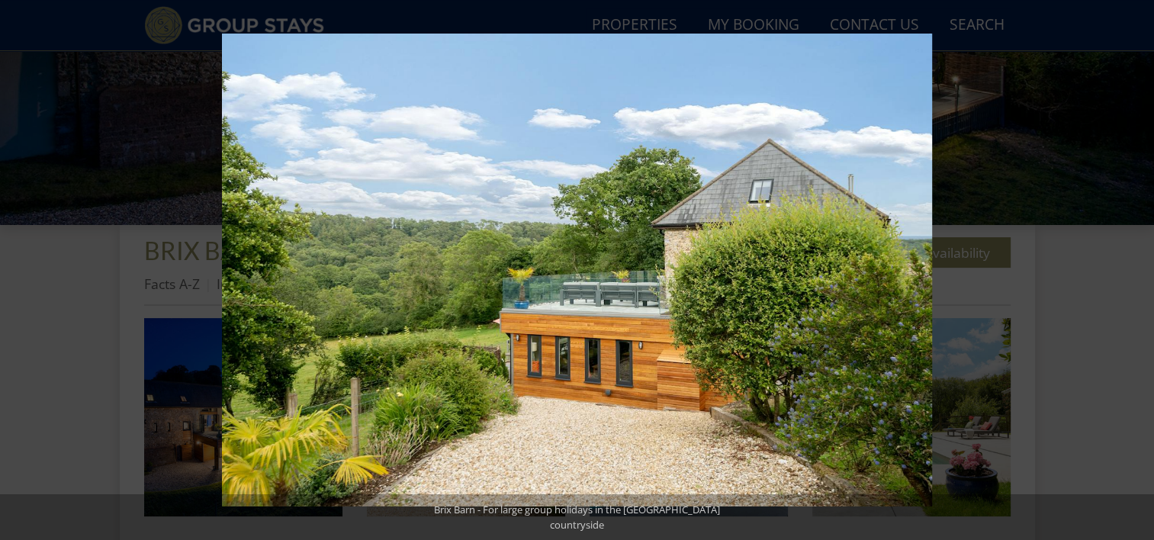
click at [1132, 269] on button at bounding box center [1127, 270] width 53 height 76
